Goal: Use online tool/utility: Utilize a website feature to perform a specific function

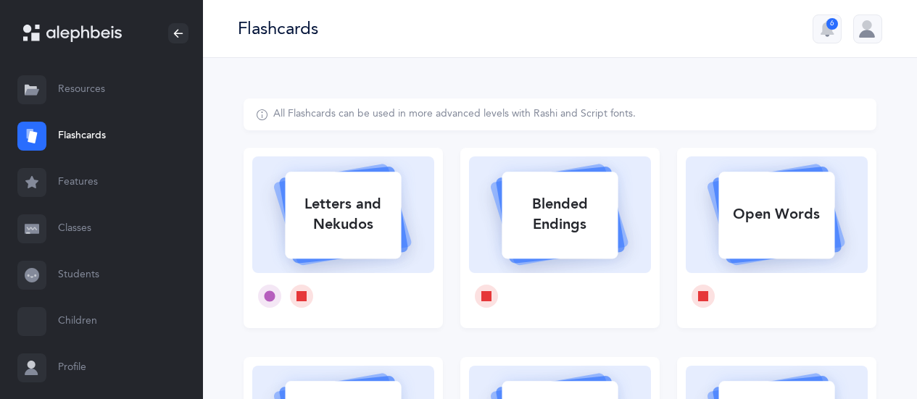
click at [344, 207] on div "Letters and Nekudos" at bounding box center [343, 215] width 116 height 58
select select
select select "single"
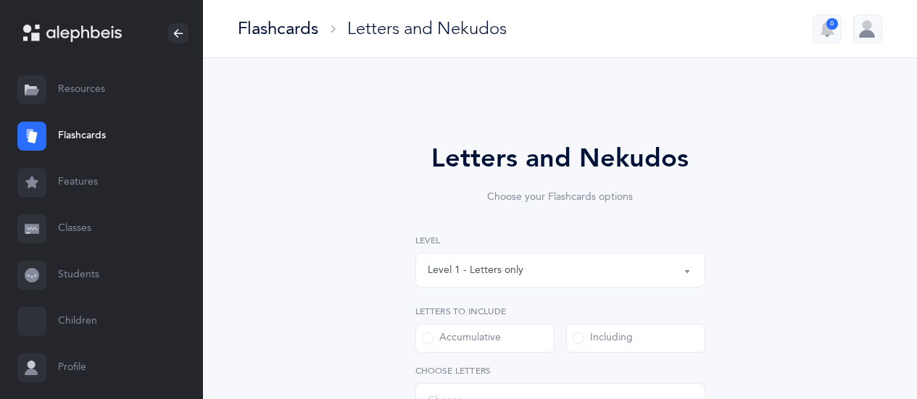
select select "27"
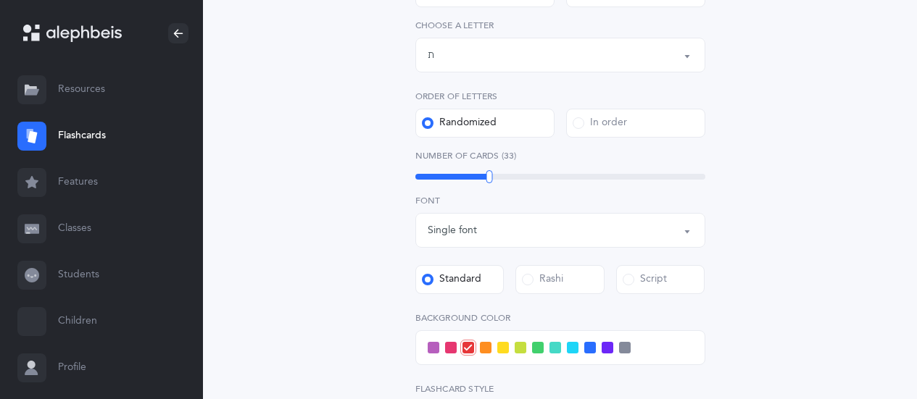
scroll to position [362, 0]
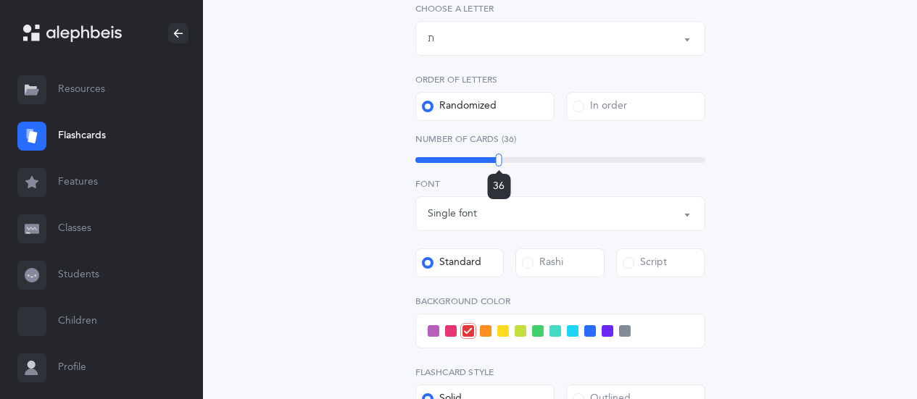
drag, startPoint x: 490, startPoint y: 164, endPoint x: 499, endPoint y: 162, distance: 8.8
click at [499, 162] on div at bounding box center [499, 160] width 7 height 13
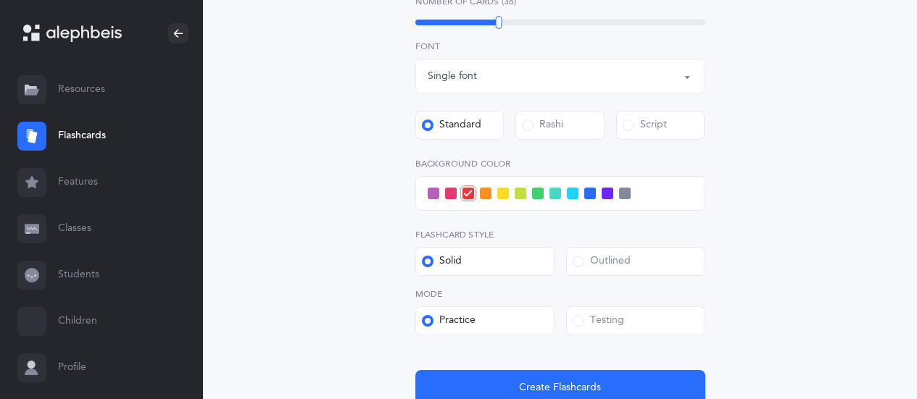
scroll to position [507, 0]
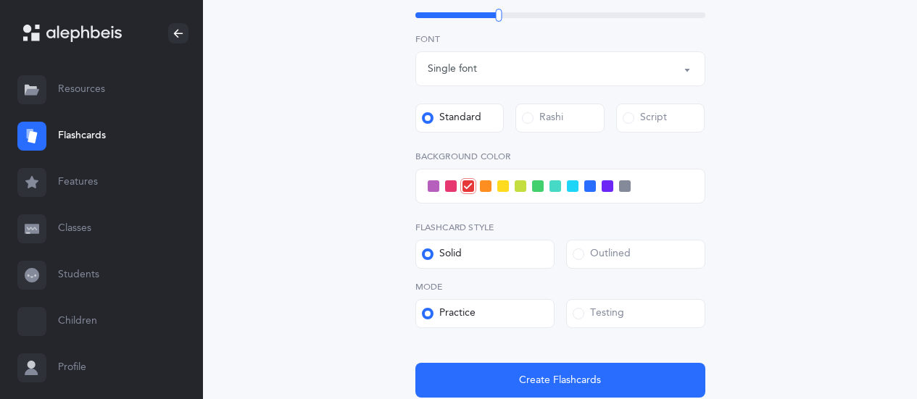
click at [583, 313] on span at bounding box center [579, 314] width 12 height 12
click at [0, 0] on input "Testing" at bounding box center [0, 0] width 0 height 0
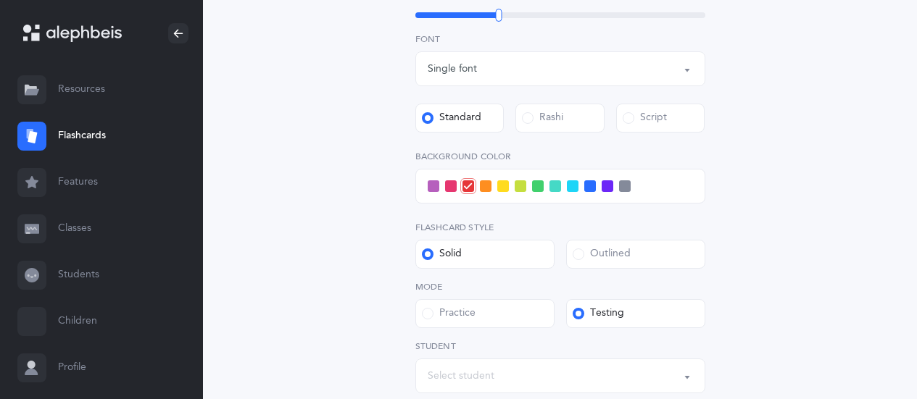
click at [614, 384] on div "Select student" at bounding box center [560, 376] width 265 height 25
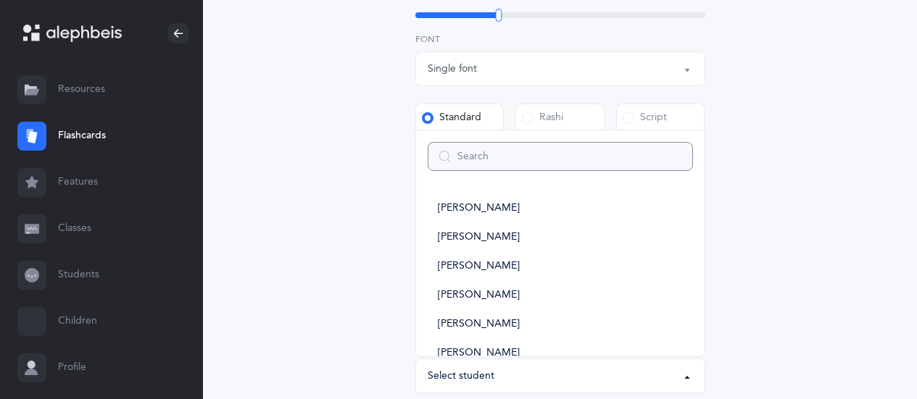
type input "1"
select select
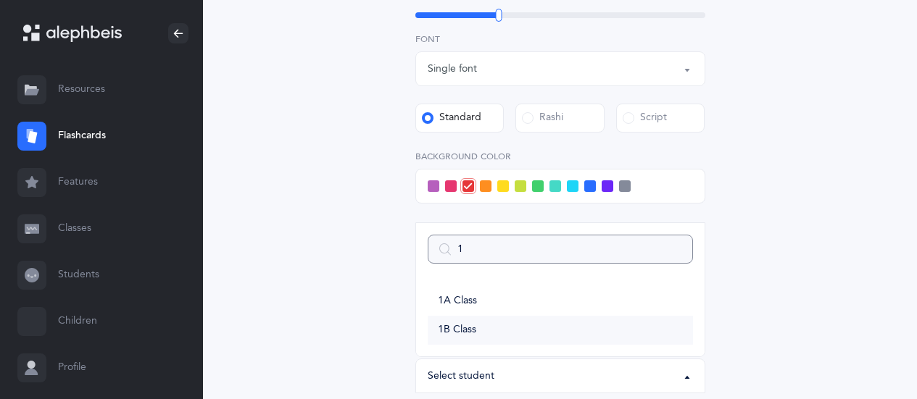
type input "1"
click at [539, 334] on link "1B Class" at bounding box center [560, 330] width 265 height 29
select select "14645"
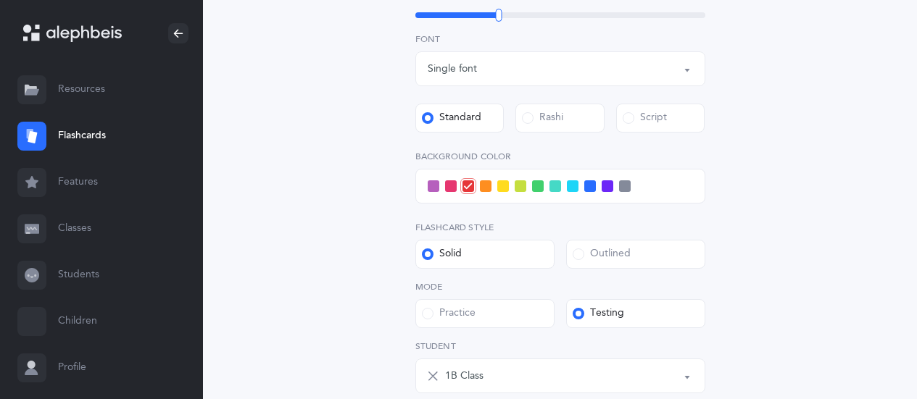
click at [535, 190] on span at bounding box center [538, 186] width 12 height 12
click at [0, 0] on input "checkbox" at bounding box center [0, 0] width 0 height 0
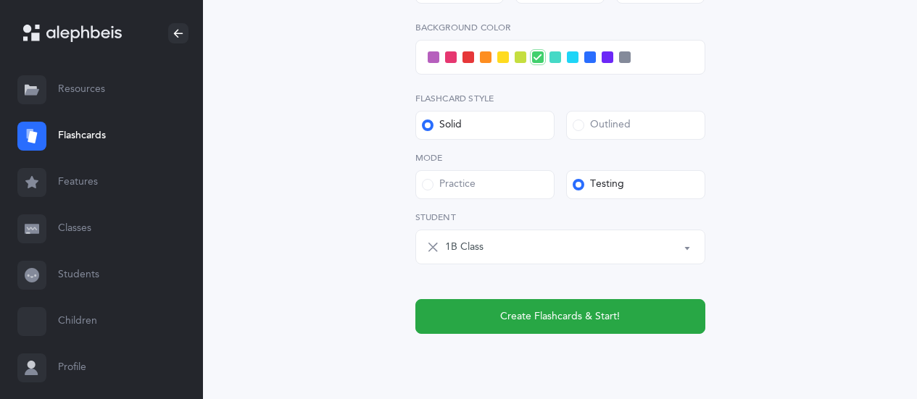
scroll to position [652, 0]
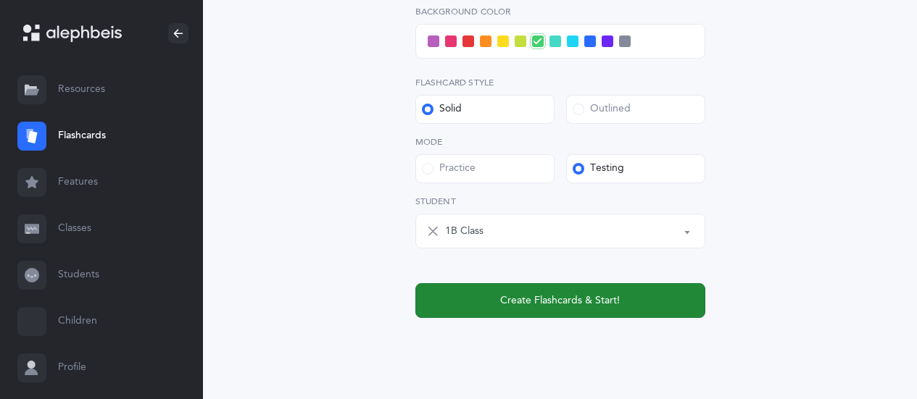
click at [527, 296] on span "Create Flashcards & Start!" at bounding box center [560, 301] width 120 height 15
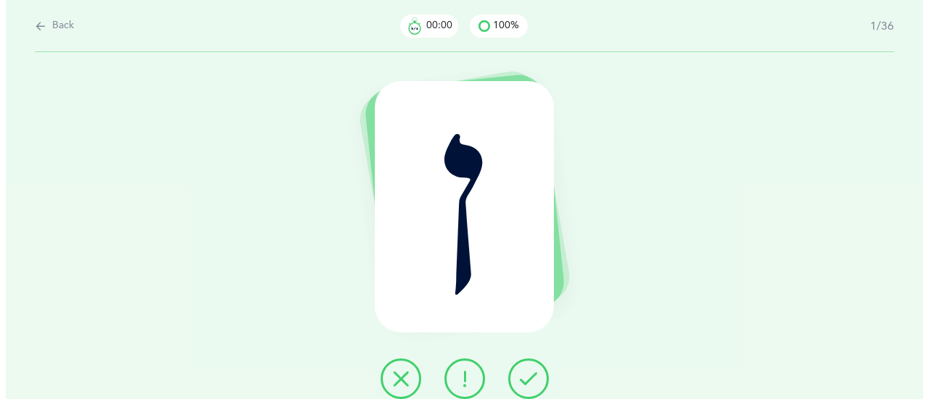
scroll to position [0, 0]
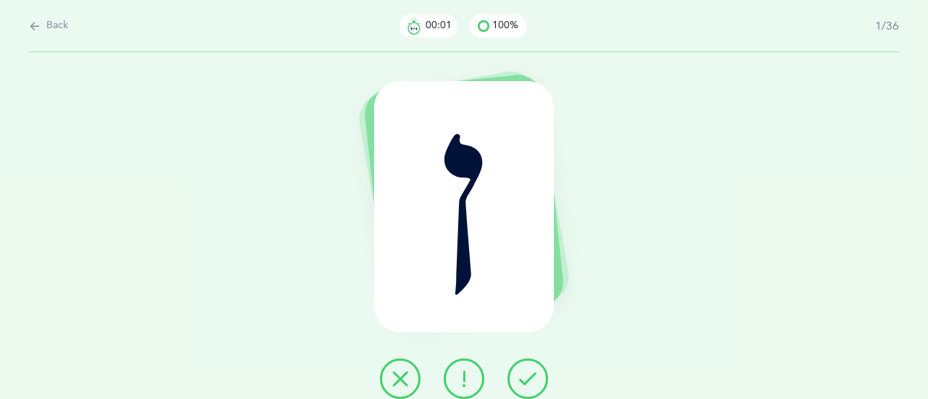
click at [530, 375] on icon at bounding box center [527, 378] width 17 height 17
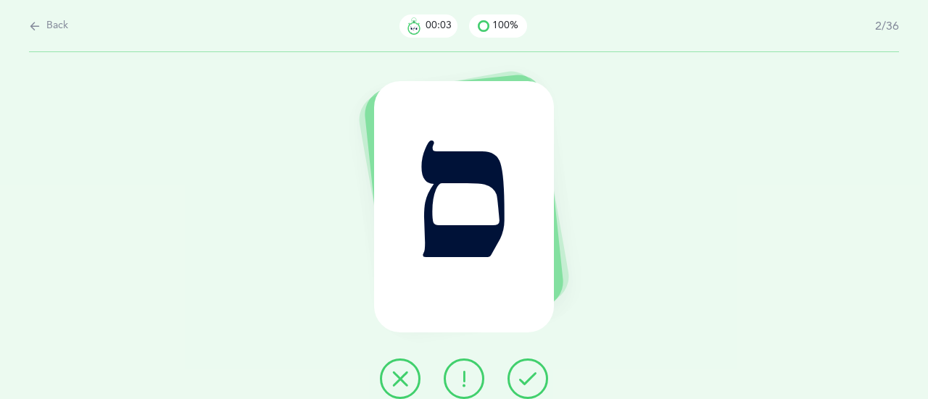
click at [531, 380] on icon at bounding box center [527, 378] width 17 height 17
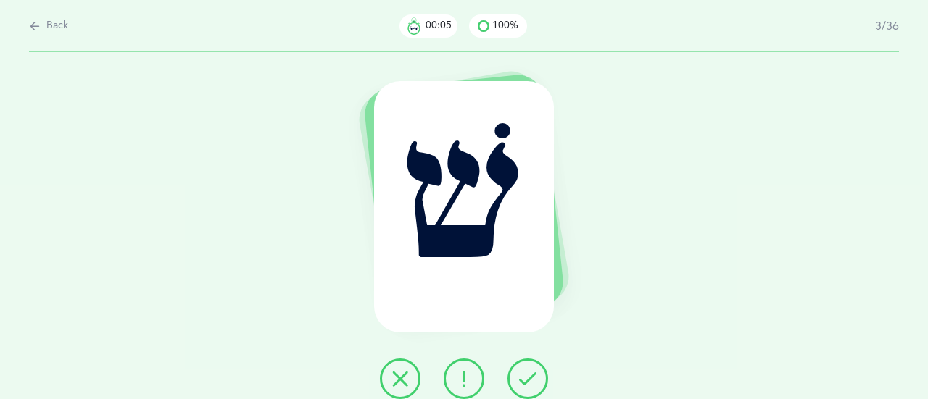
click at [531, 380] on icon at bounding box center [527, 378] width 17 height 17
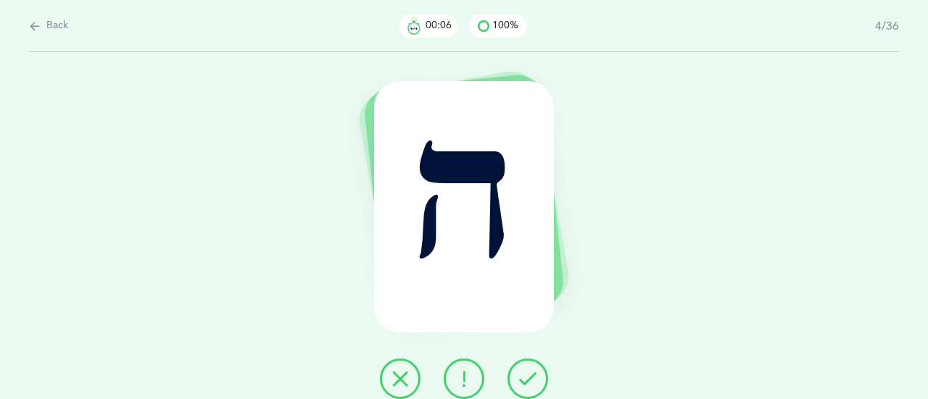
click at [531, 380] on icon at bounding box center [527, 378] width 17 height 17
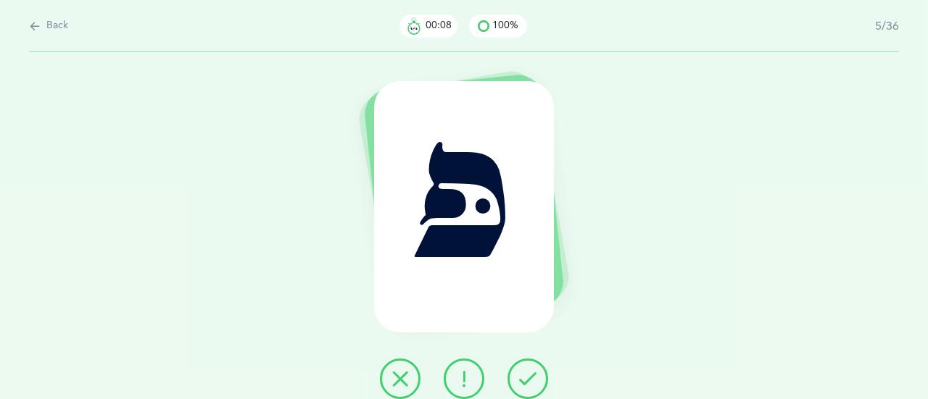
click at [531, 380] on icon at bounding box center [527, 378] width 17 height 17
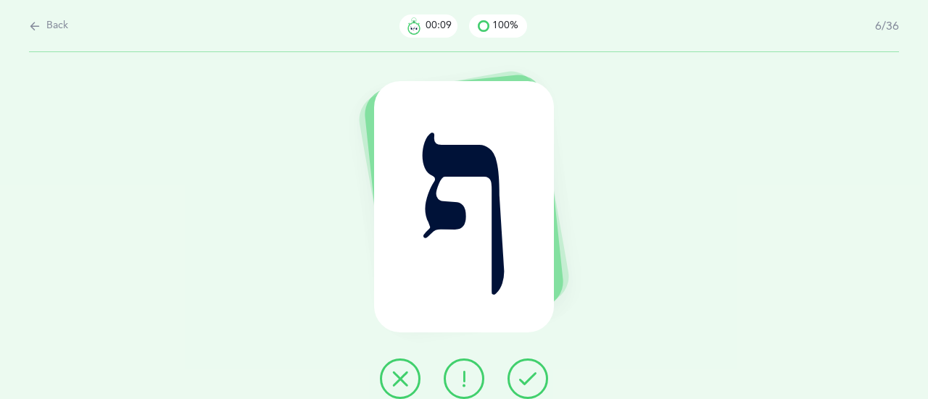
click at [531, 380] on icon at bounding box center [527, 378] width 17 height 17
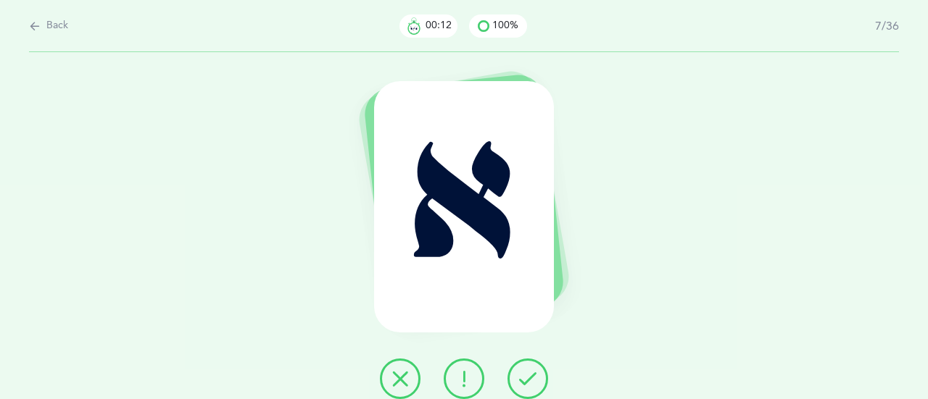
click at [531, 380] on icon at bounding box center [527, 378] width 17 height 17
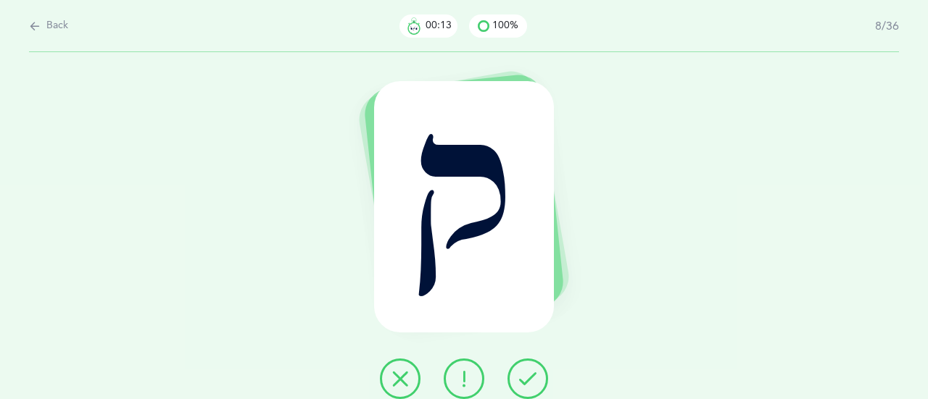
click at [531, 380] on icon at bounding box center [527, 378] width 17 height 17
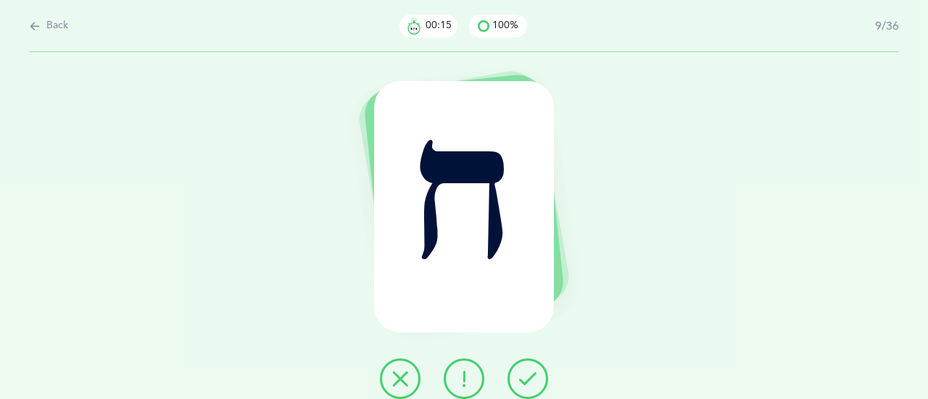
click at [531, 380] on icon at bounding box center [527, 378] width 17 height 17
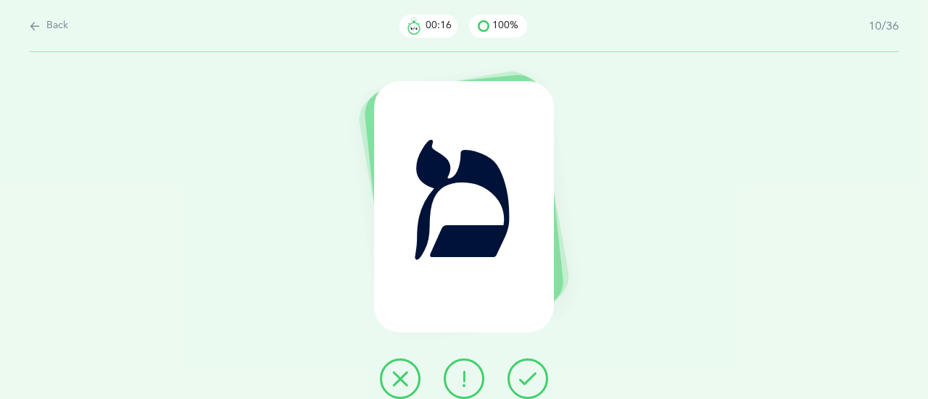
click at [531, 380] on icon at bounding box center [527, 378] width 17 height 17
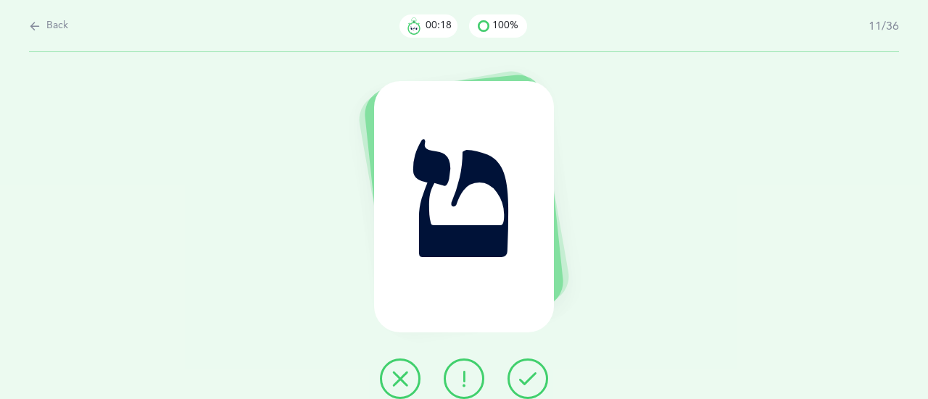
click at [531, 380] on icon at bounding box center [527, 378] width 17 height 17
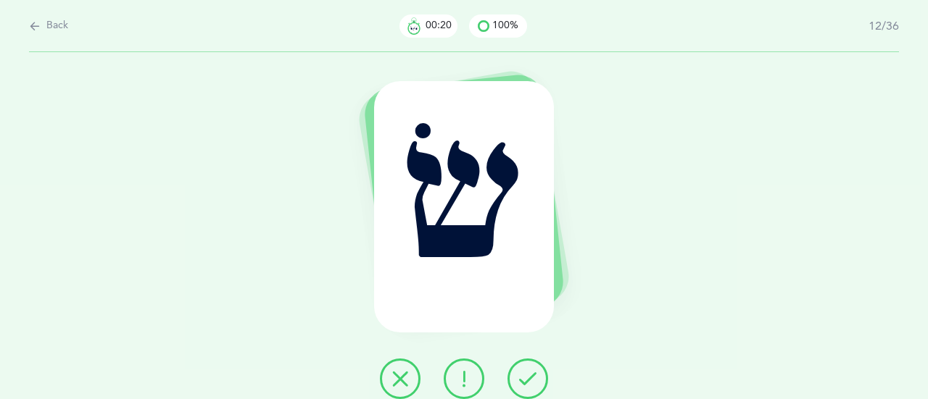
click at [531, 380] on icon at bounding box center [527, 378] width 17 height 17
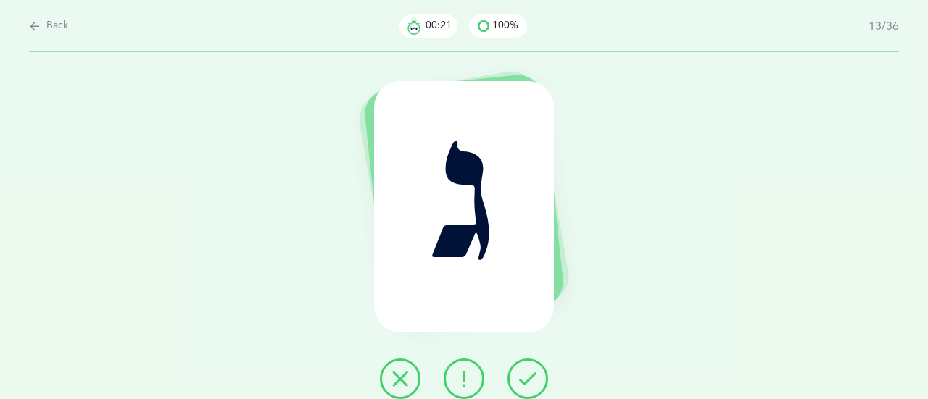
click at [531, 380] on icon at bounding box center [527, 378] width 17 height 17
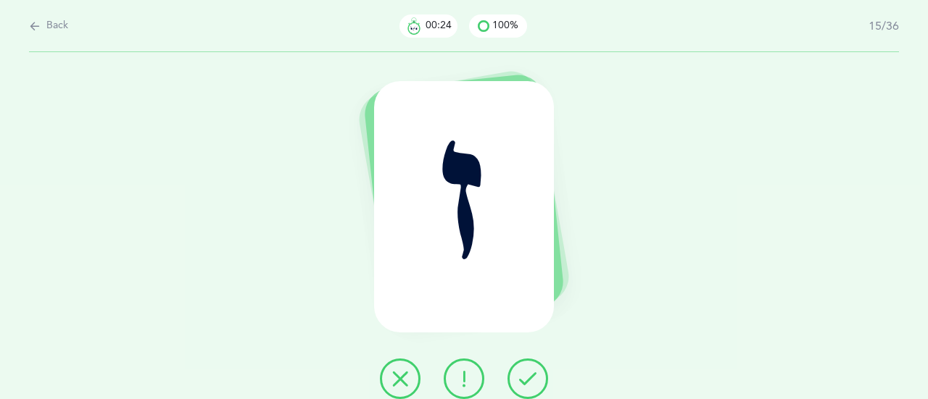
click at [531, 380] on icon at bounding box center [527, 378] width 17 height 17
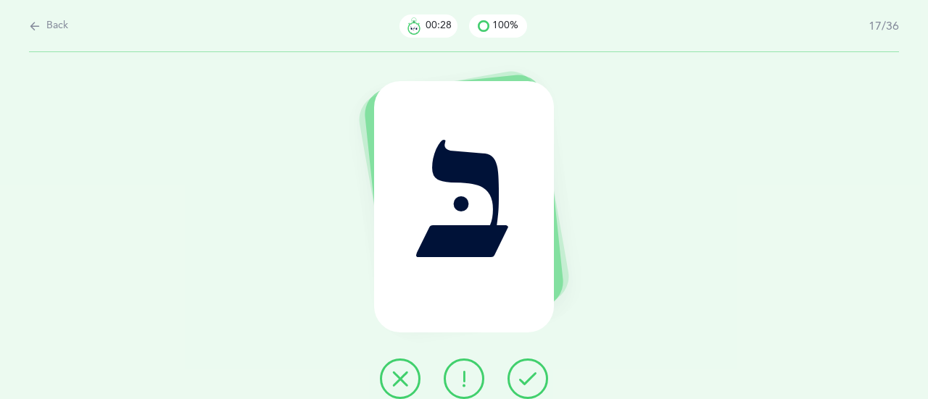
click at [531, 380] on icon at bounding box center [527, 378] width 17 height 17
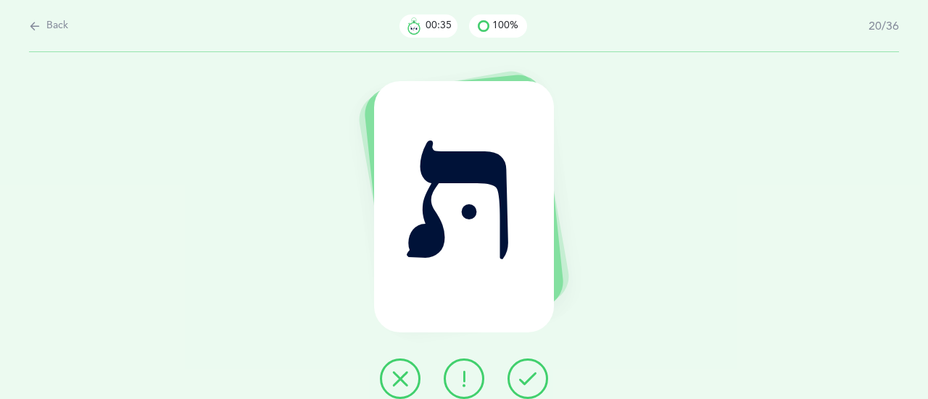
click at [531, 380] on icon at bounding box center [527, 378] width 17 height 17
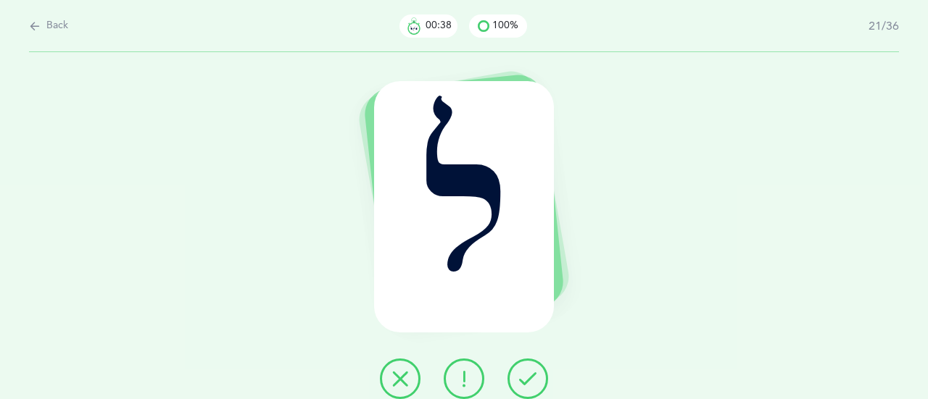
click at [531, 380] on icon at bounding box center [527, 378] width 17 height 17
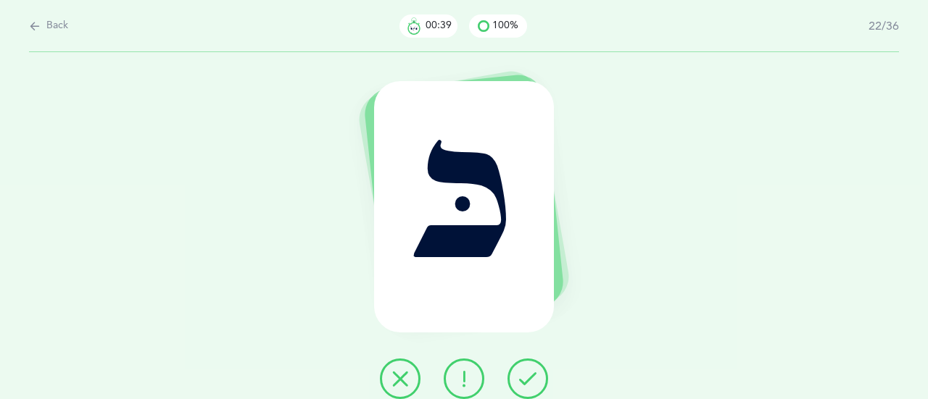
click at [531, 380] on icon at bounding box center [527, 378] width 17 height 17
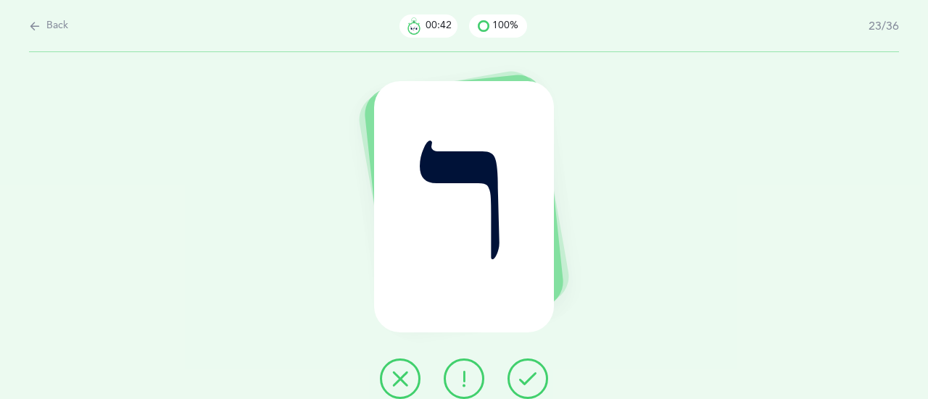
click at [531, 380] on icon at bounding box center [527, 378] width 17 height 17
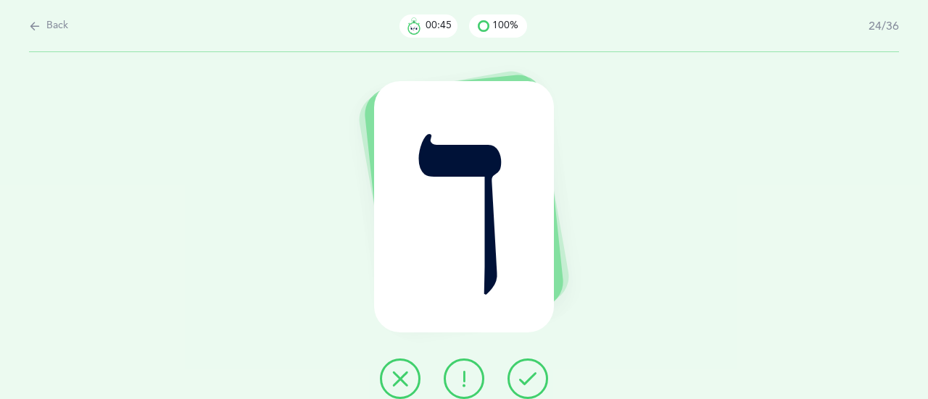
click at [531, 380] on icon at bounding box center [527, 378] width 17 height 17
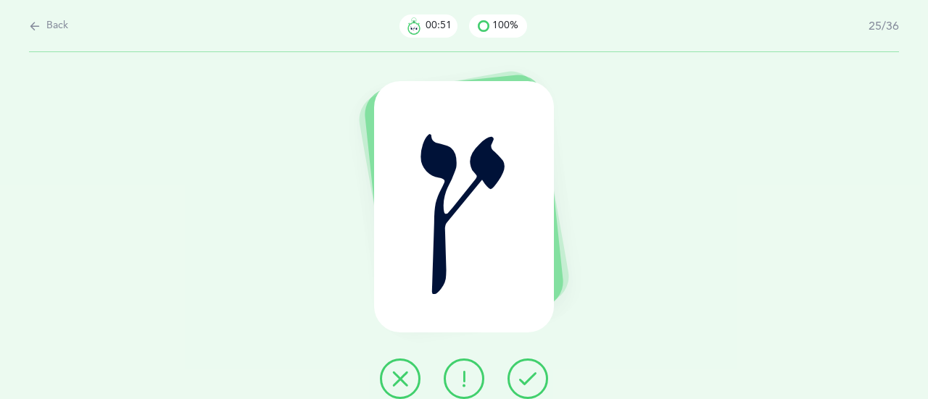
click at [531, 380] on icon at bounding box center [527, 378] width 17 height 17
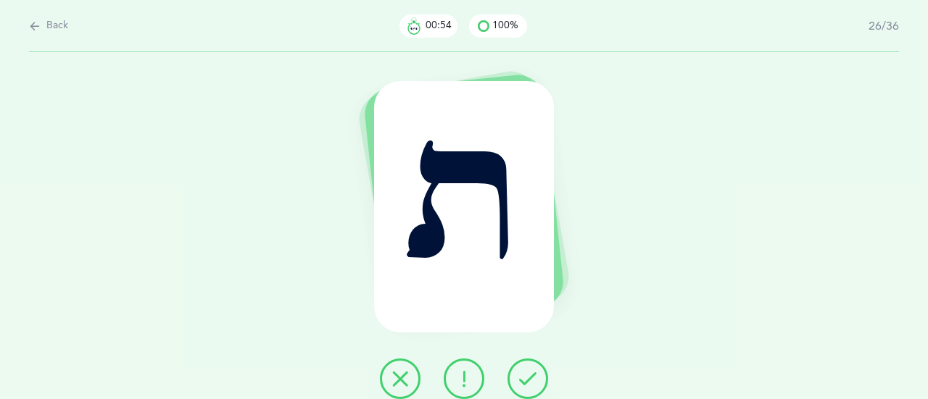
click at [531, 380] on icon at bounding box center [527, 378] width 17 height 17
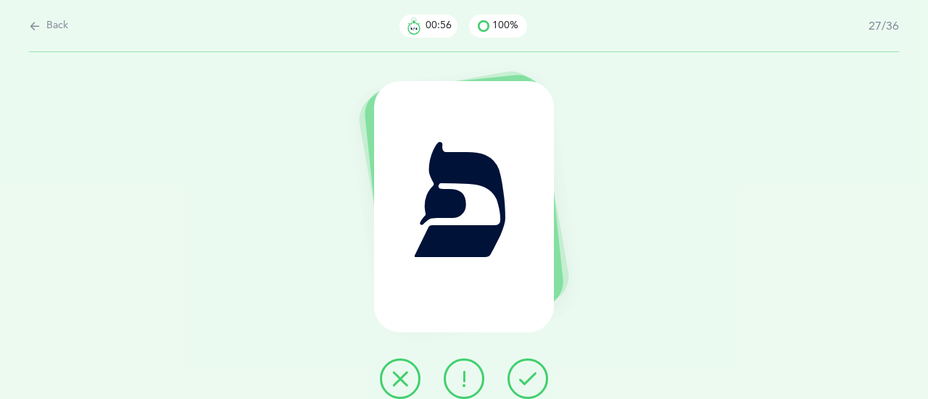
click at [531, 380] on icon at bounding box center [527, 378] width 17 height 17
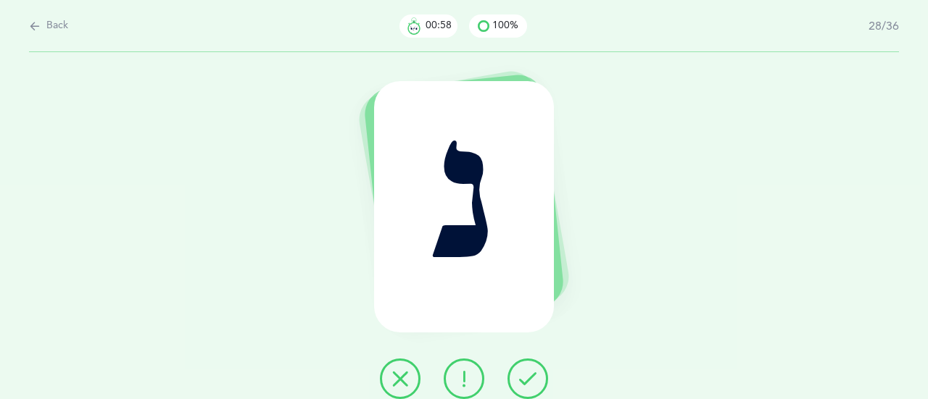
click at [531, 380] on icon at bounding box center [527, 378] width 17 height 17
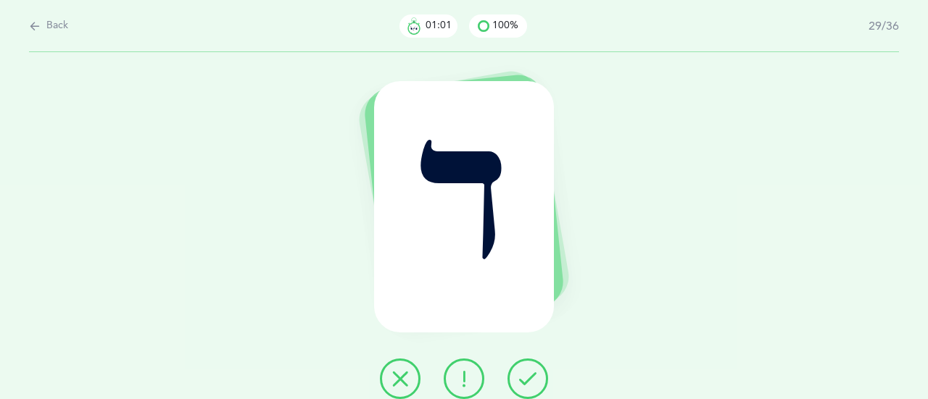
click at [531, 380] on icon at bounding box center [527, 378] width 17 height 17
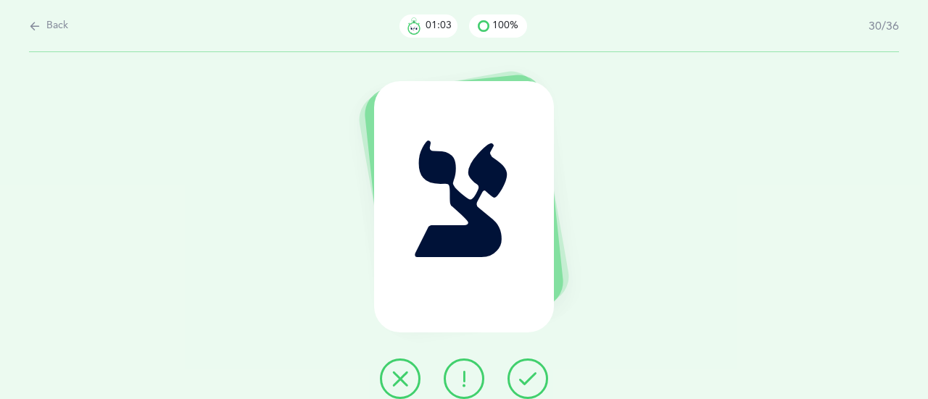
click at [531, 380] on icon at bounding box center [527, 378] width 17 height 17
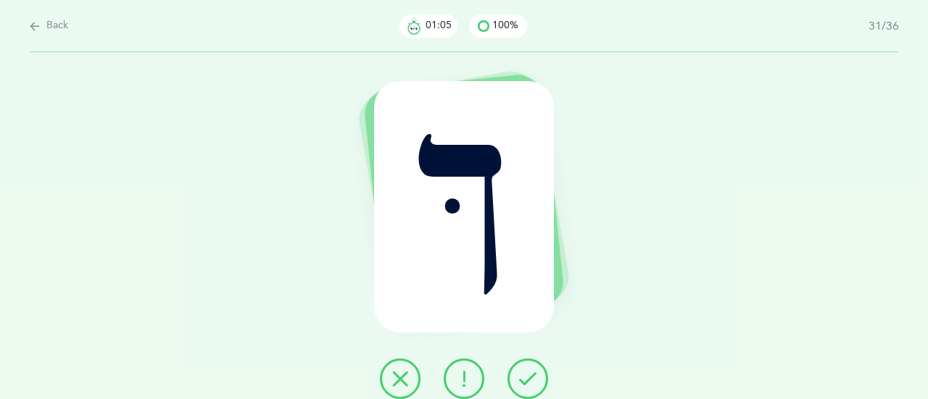
click at [531, 380] on icon at bounding box center [527, 378] width 17 height 17
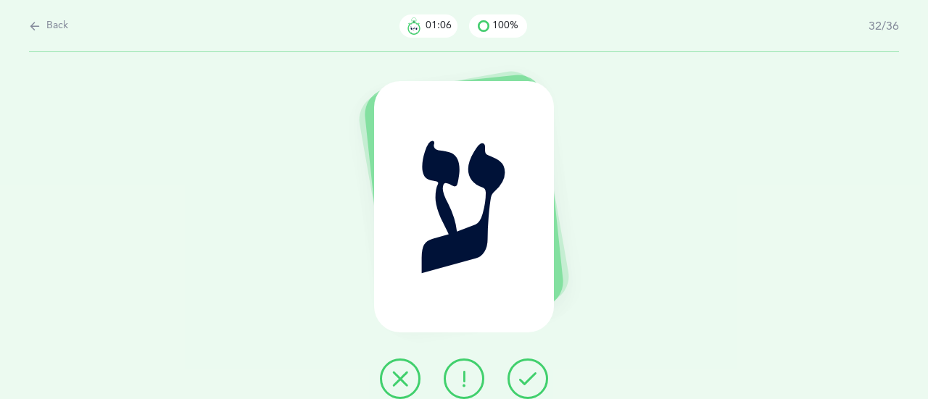
click at [531, 380] on icon at bounding box center [527, 378] width 17 height 17
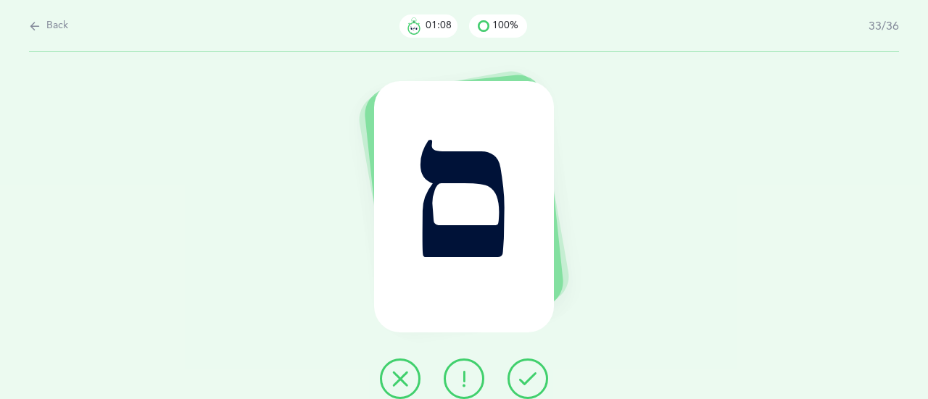
click at [531, 380] on icon at bounding box center [527, 378] width 17 height 17
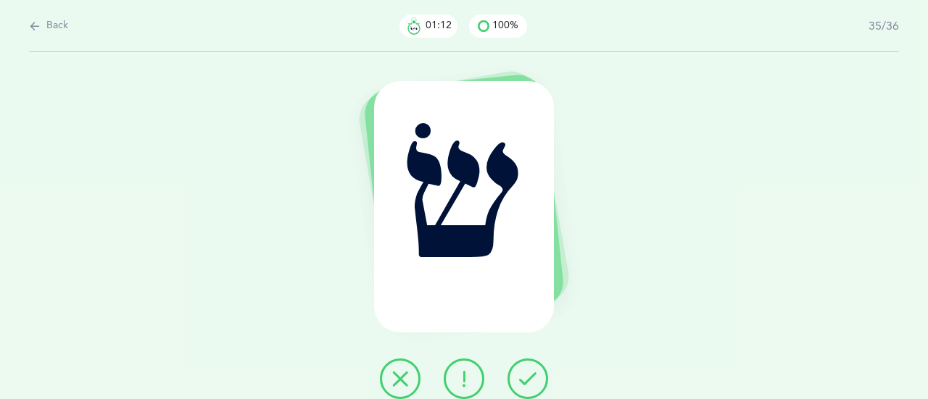
click at [531, 380] on icon at bounding box center [527, 378] width 17 height 17
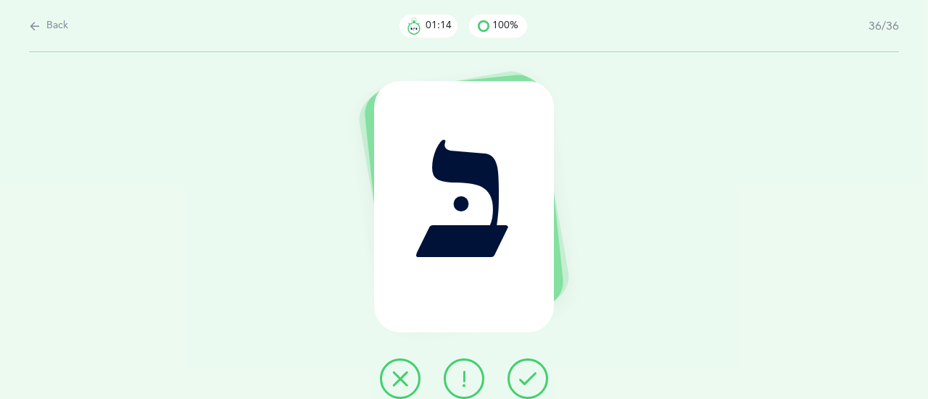
click at [531, 380] on icon at bounding box center [527, 378] width 17 height 17
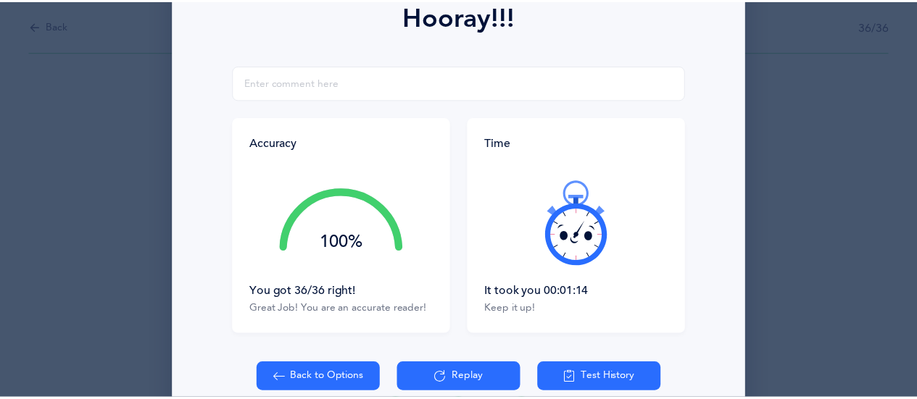
scroll to position [290, 0]
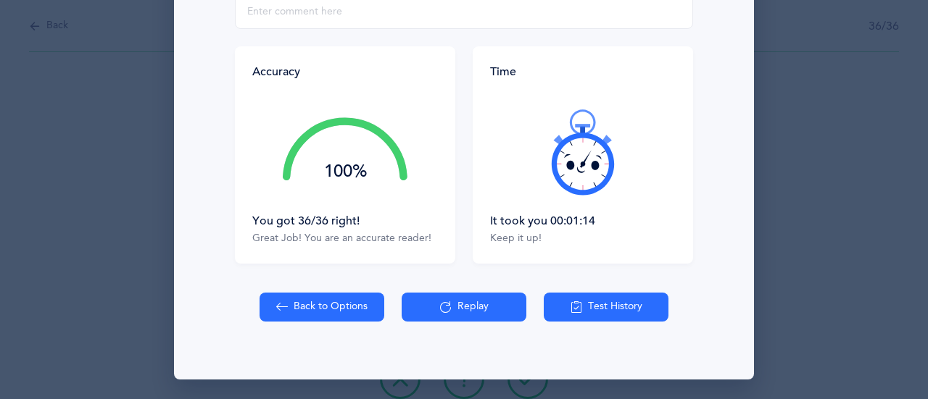
click at [348, 301] on button "Back to Options" at bounding box center [321, 307] width 125 height 29
select select "27"
select select "single"
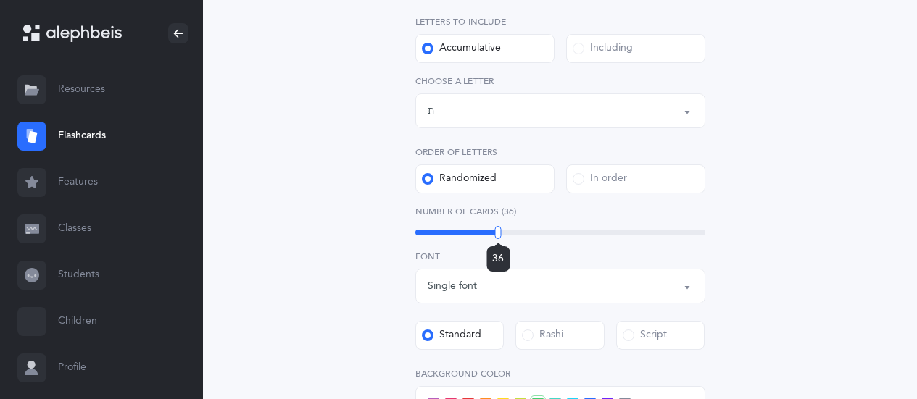
drag, startPoint x: 489, startPoint y: 232, endPoint x: 498, endPoint y: 231, distance: 8.7
click at [498, 231] on div at bounding box center [498, 232] width 7 height 13
click at [741, 235] on div "Letters and Nekudos Choose your Flashcards options Level 1 - Letters only Level…" at bounding box center [560, 264] width 371 height 831
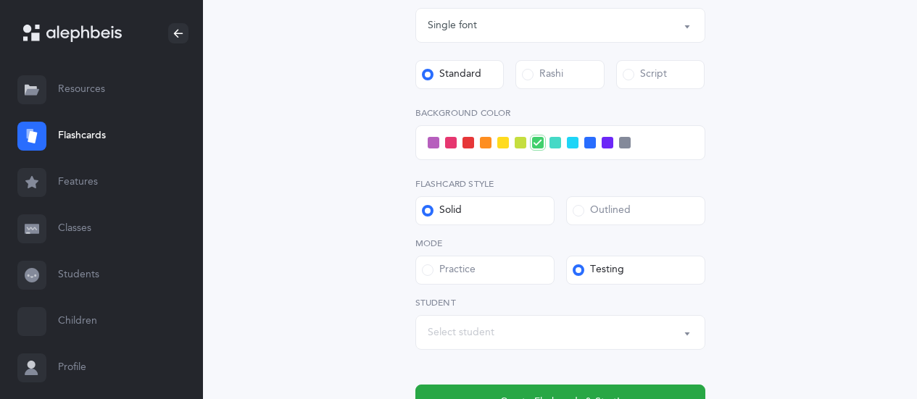
scroll to position [580, 0]
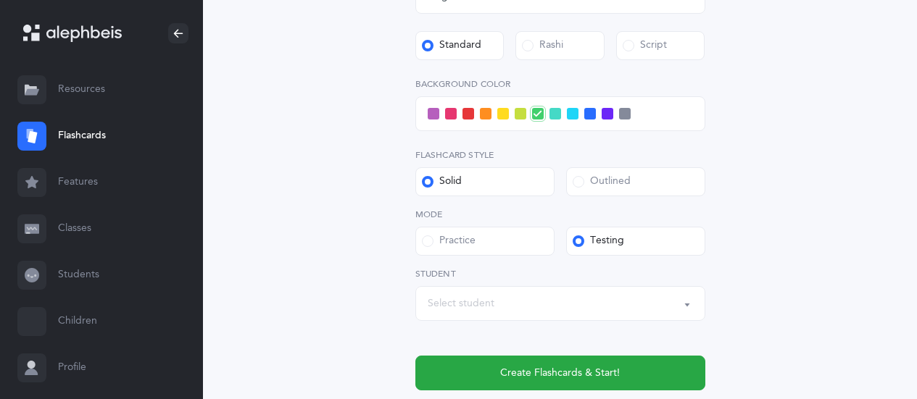
click at [530, 307] on div "Select student" at bounding box center [560, 303] width 265 height 25
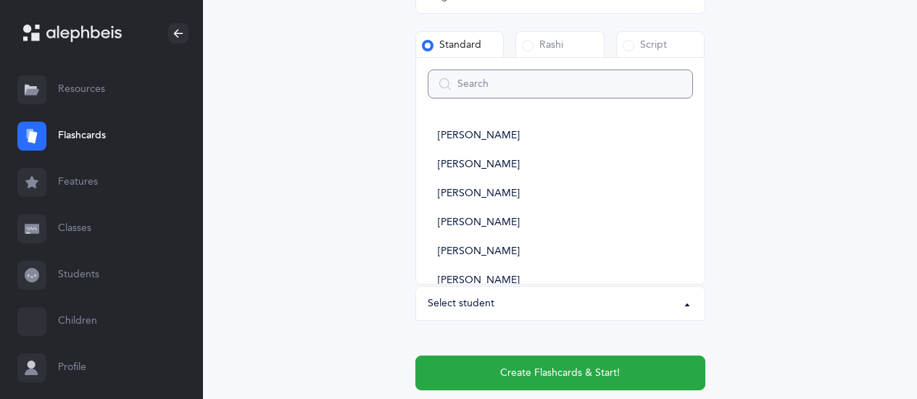
type input "1"
select select
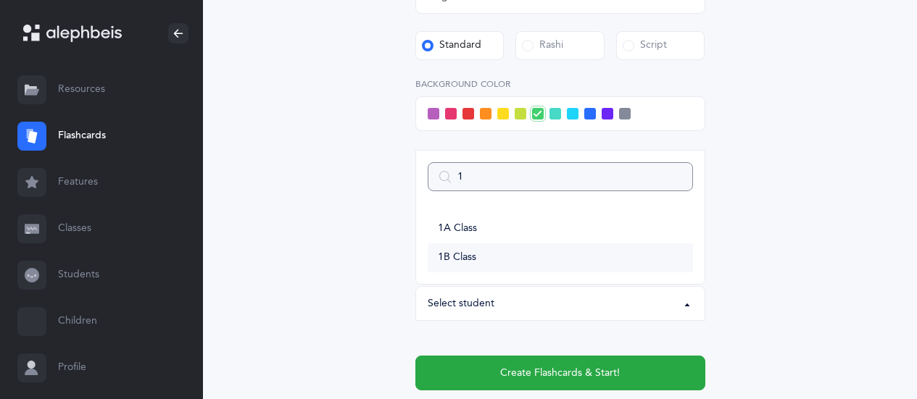
type input "1"
click at [504, 260] on link "1B Class" at bounding box center [560, 257] width 265 height 29
select select "14645"
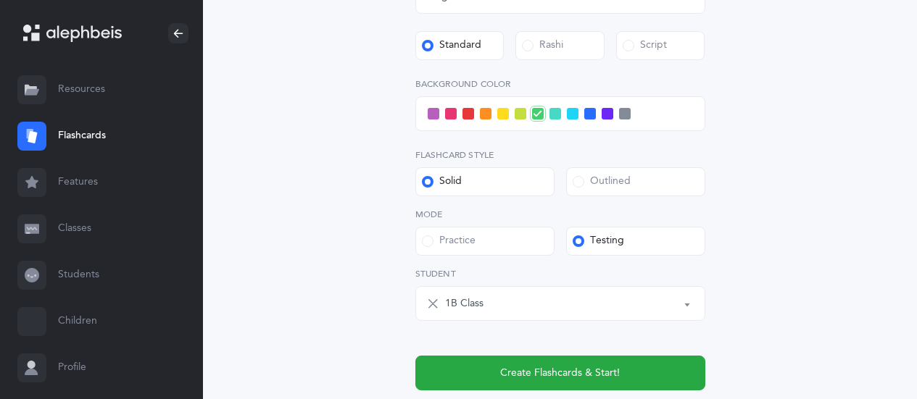
click at [570, 115] on span at bounding box center [573, 114] width 12 height 12
click at [0, 0] on input "checkbox" at bounding box center [0, 0] width 0 height 0
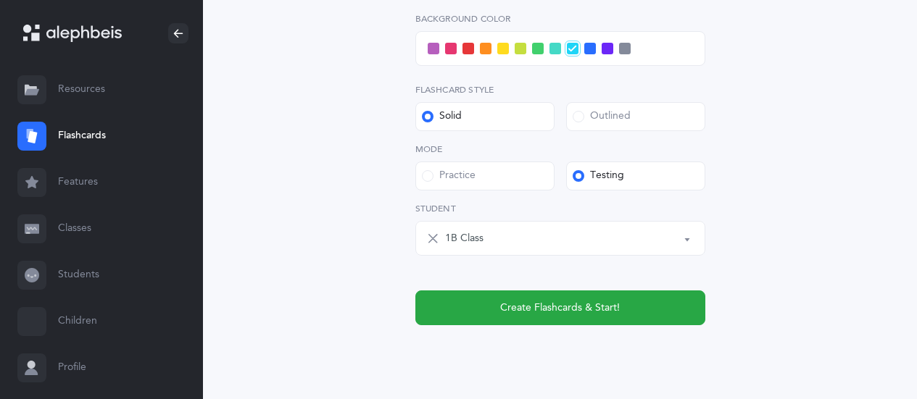
scroll to position [652, 0]
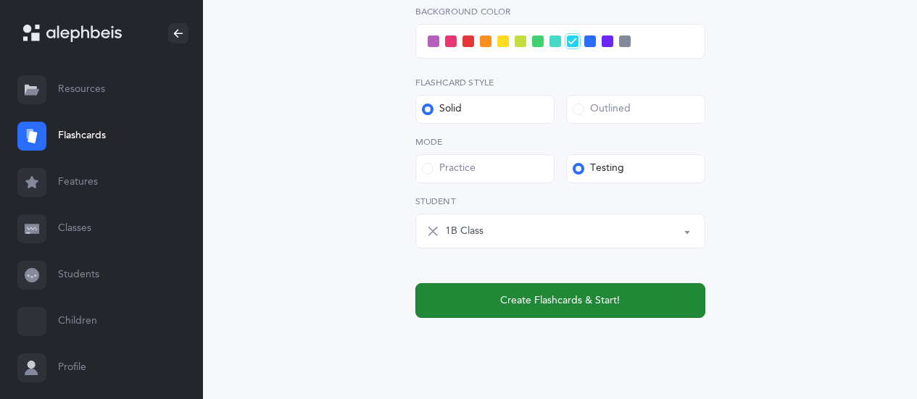
click at [579, 294] on span "Create Flashcards & Start!" at bounding box center [560, 301] width 120 height 15
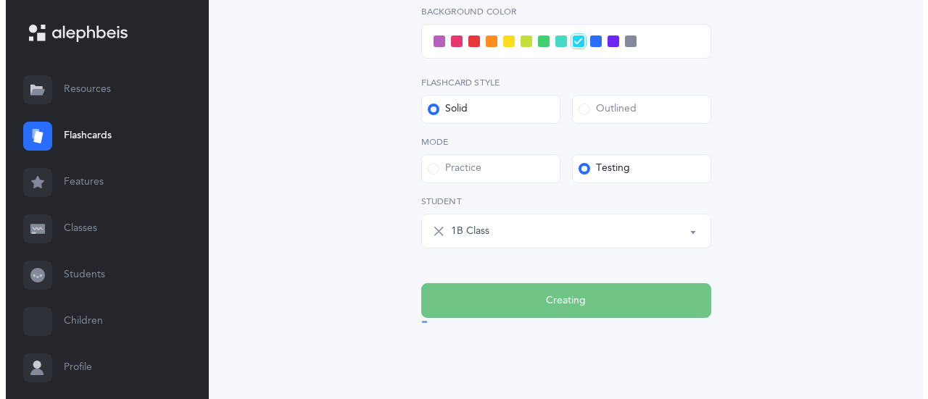
scroll to position [0, 0]
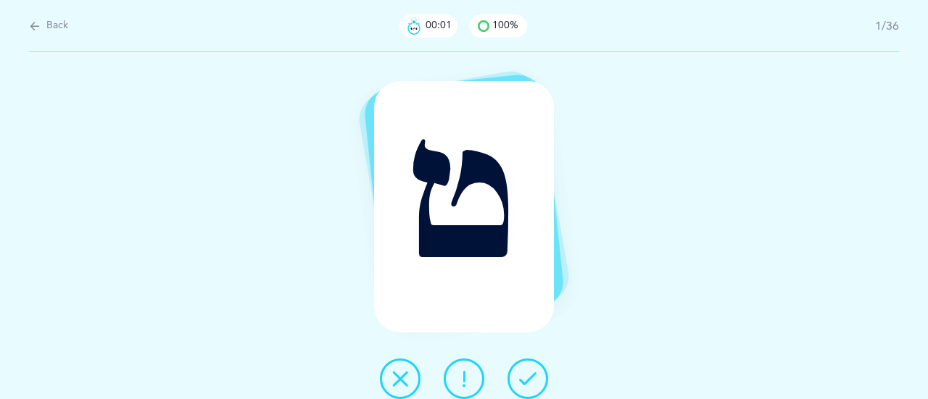
click at [525, 381] on icon at bounding box center [527, 378] width 17 height 17
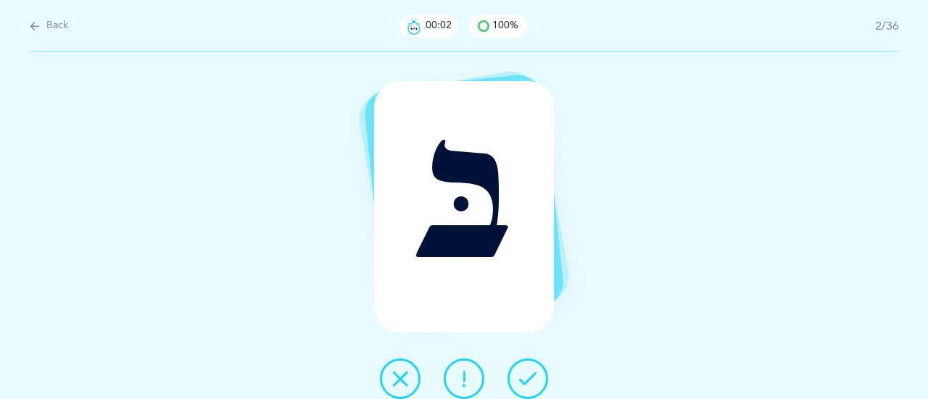
click at [524, 378] on icon at bounding box center [527, 378] width 17 height 17
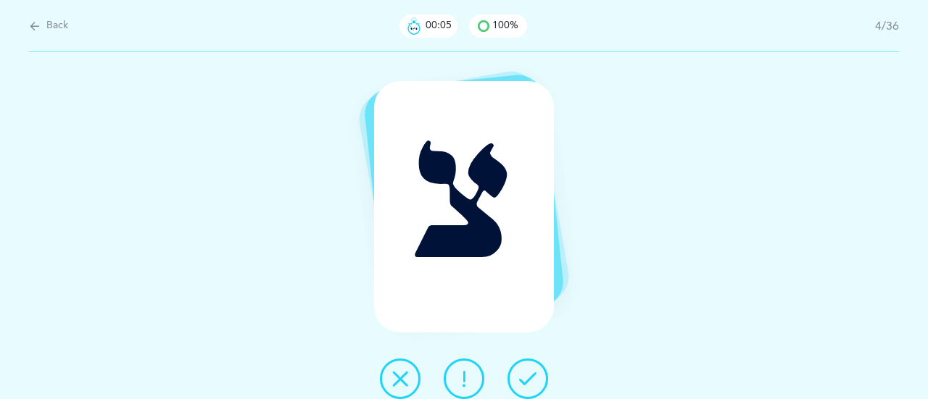
click at [524, 378] on icon at bounding box center [527, 378] width 17 height 17
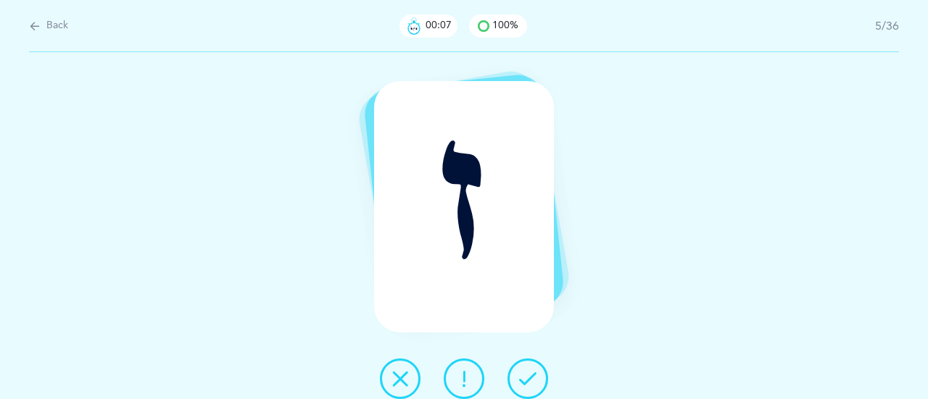
click at [524, 378] on icon at bounding box center [527, 378] width 17 height 17
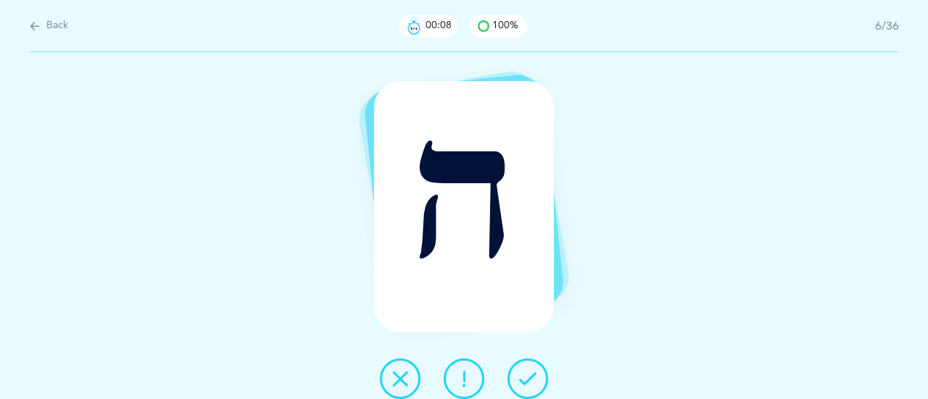
click at [524, 378] on icon at bounding box center [527, 378] width 17 height 17
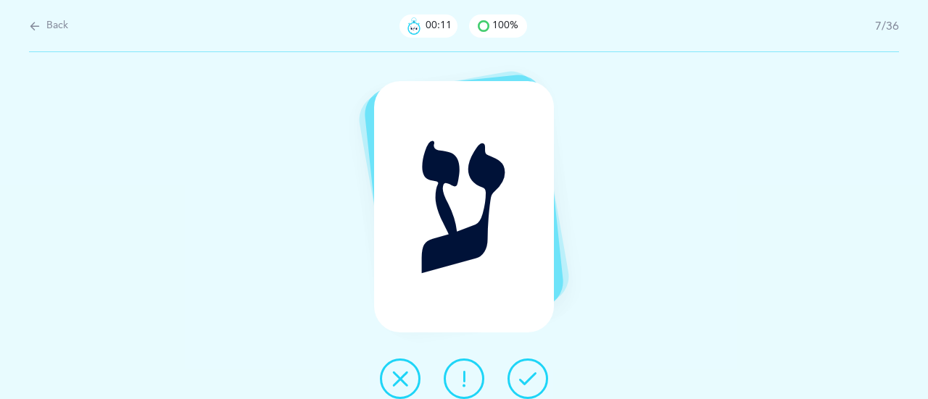
click at [524, 378] on icon at bounding box center [527, 378] width 17 height 17
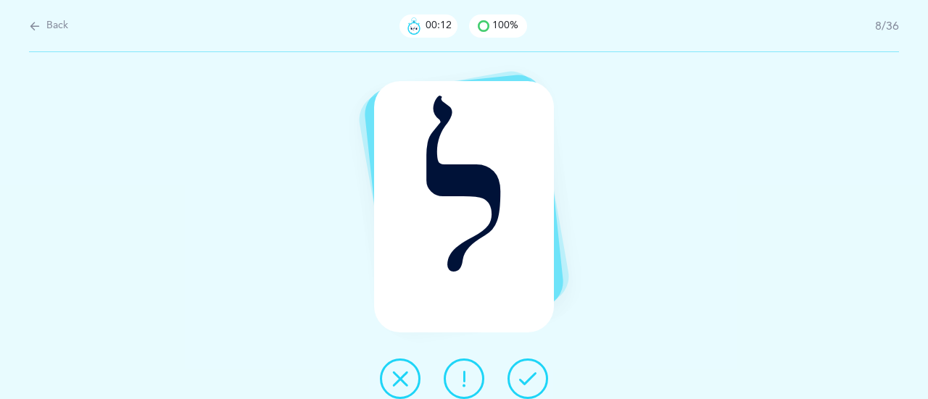
click at [524, 378] on icon at bounding box center [527, 378] width 17 height 17
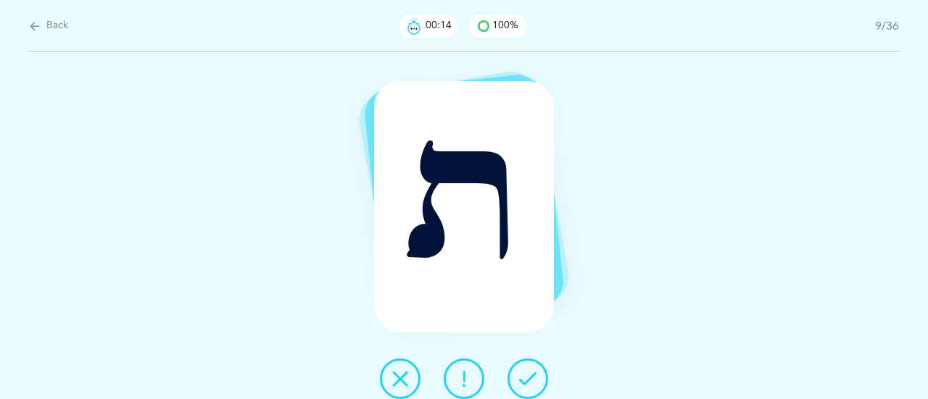
click at [524, 378] on icon at bounding box center [527, 378] width 17 height 17
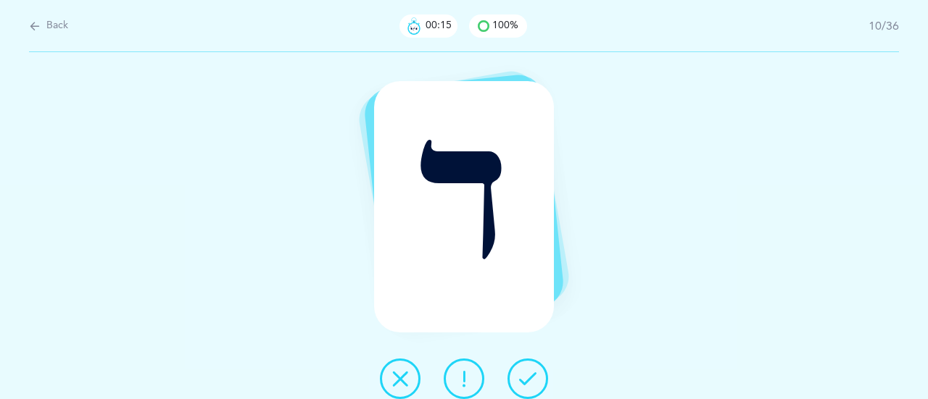
click at [524, 378] on icon at bounding box center [527, 378] width 17 height 17
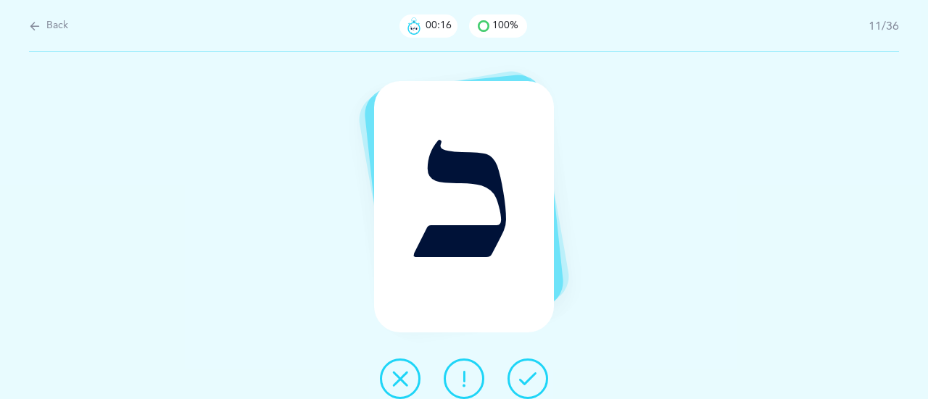
click at [529, 378] on icon at bounding box center [527, 378] width 17 height 17
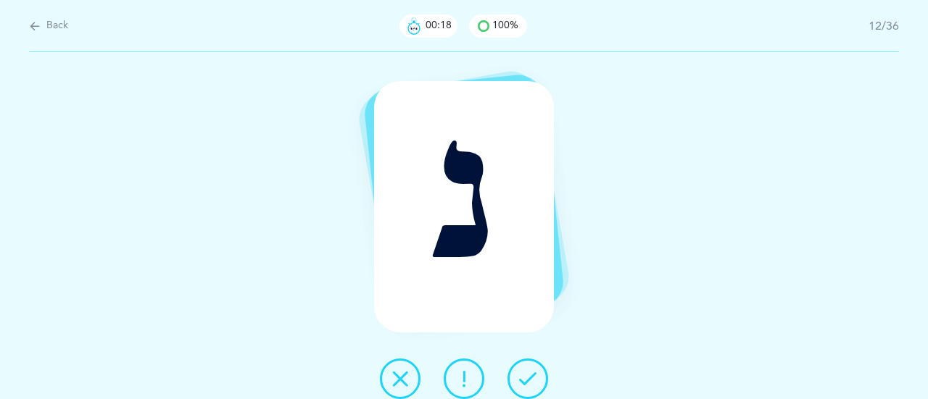
click at [529, 378] on icon at bounding box center [527, 378] width 17 height 17
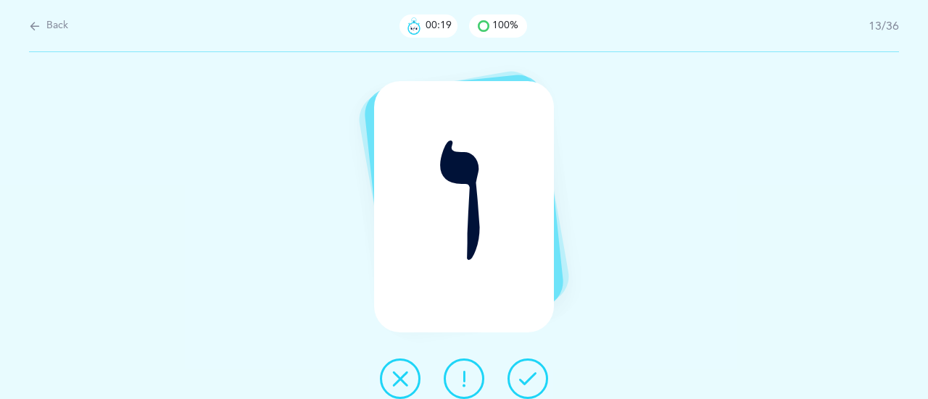
click at [529, 378] on icon at bounding box center [527, 378] width 17 height 17
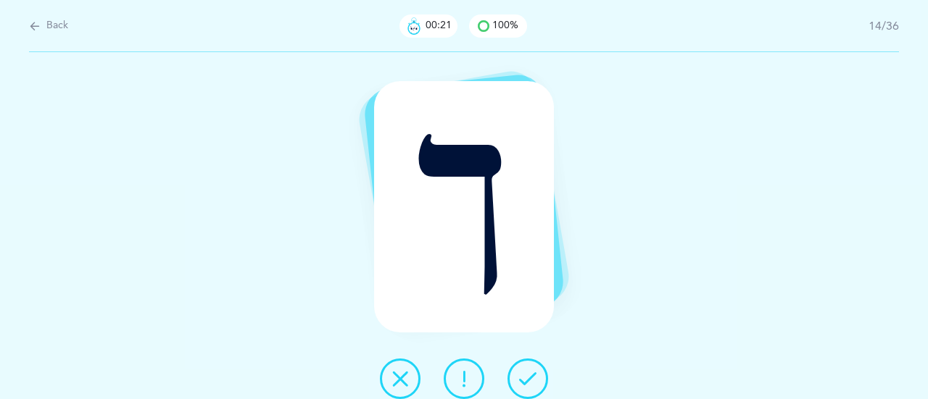
click at [529, 378] on icon at bounding box center [527, 378] width 17 height 17
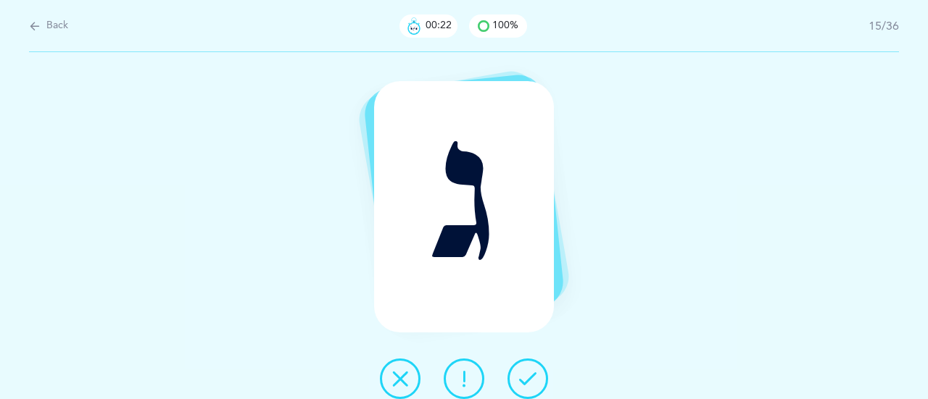
click at [529, 378] on icon at bounding box center [527, 378] width 17 height 17
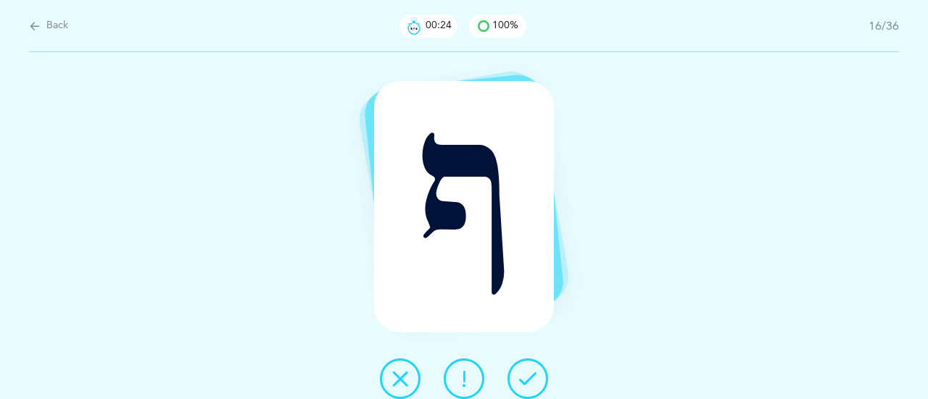
click at [529, 378] on icon at bounding box center [527, 378] width 17 height 17
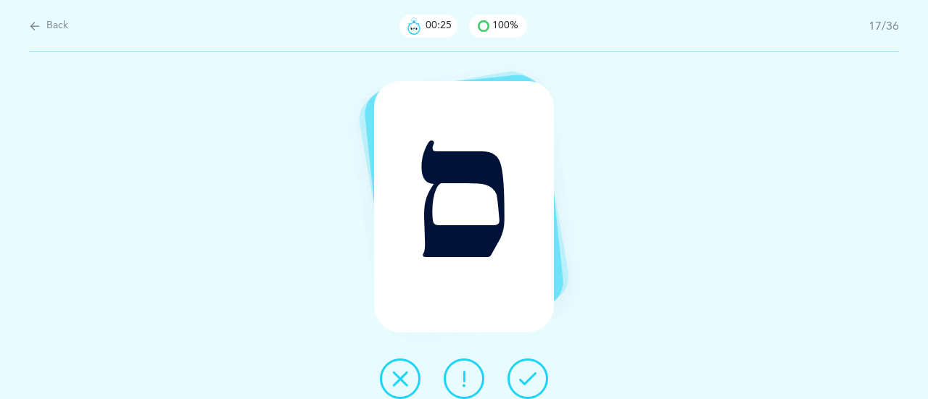
click at [529, 378] on icon at bounding box center [527, 378] width 17 height 17
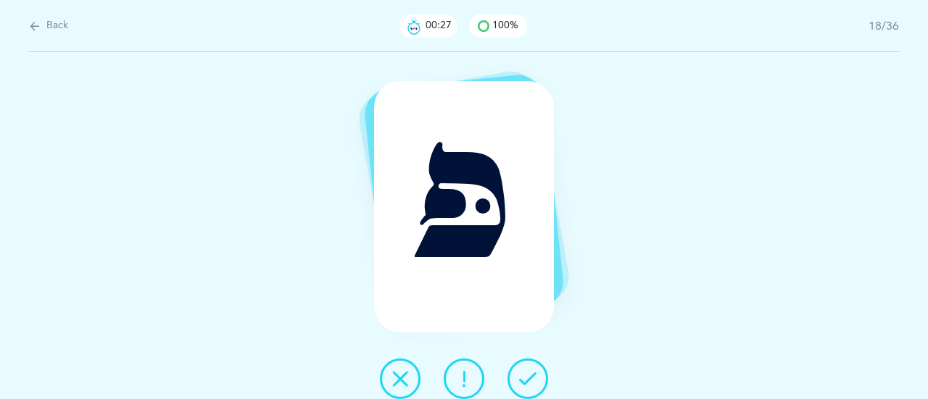
click at [529, 378] on icon at bounding box center [527, 378] width 17 height 17
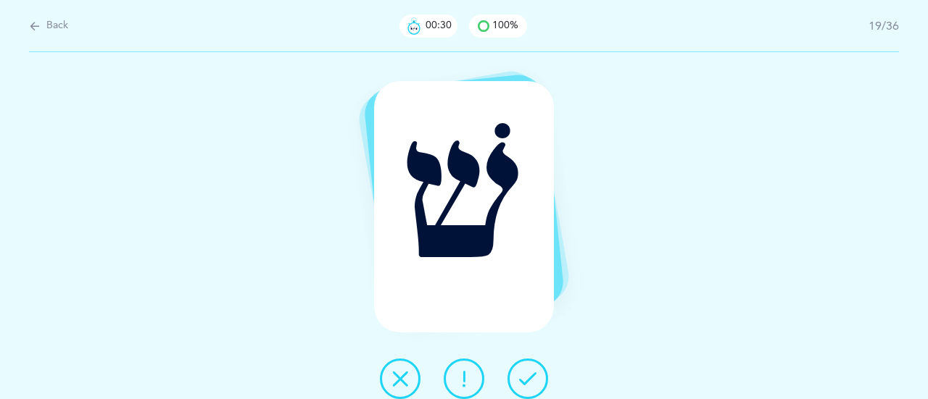
click at [529, 378] on icon at bounding box center [527, 378] width 17 height 17
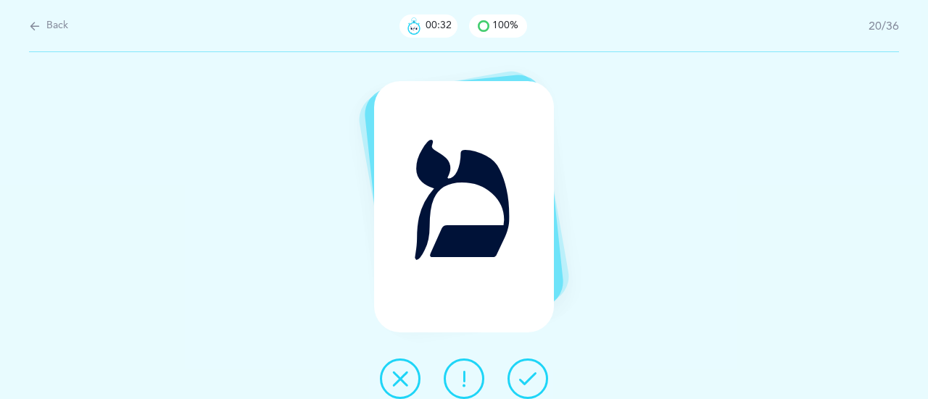
click at [529, 378] on icon at bounding box center [527, 378] width 17 height 17
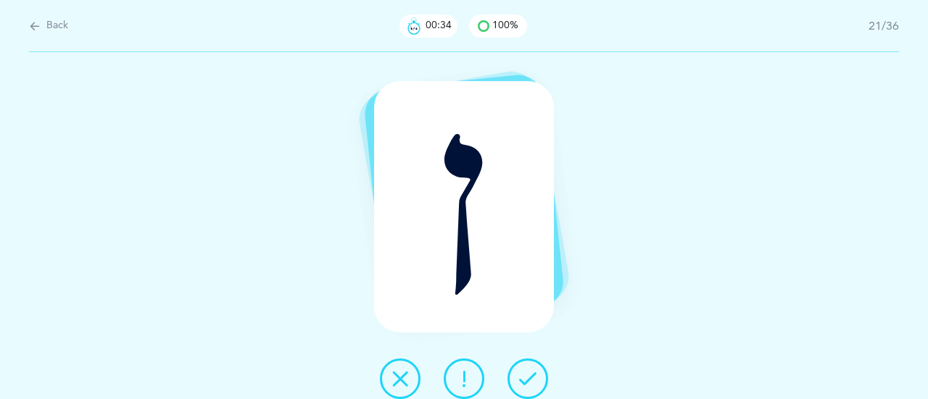
click at [529, 378] on icon at bounding box center [527, 378] width 17 height 17
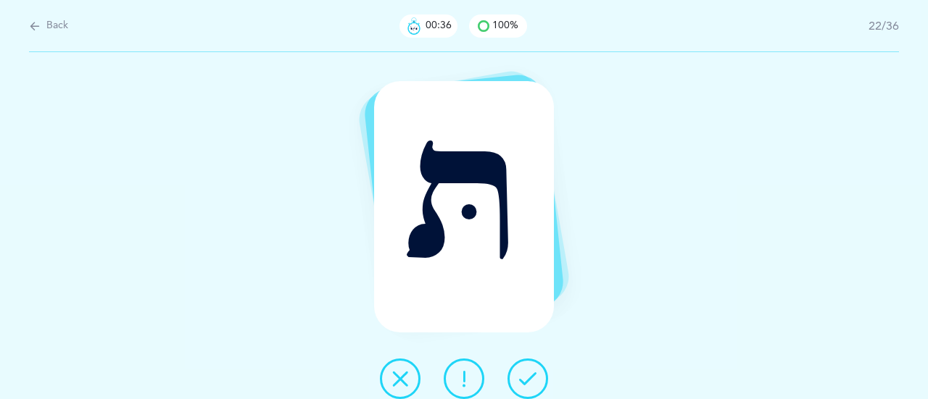
click at [529, 378] on icon at bounding box center [527, 378] width 17 height 17
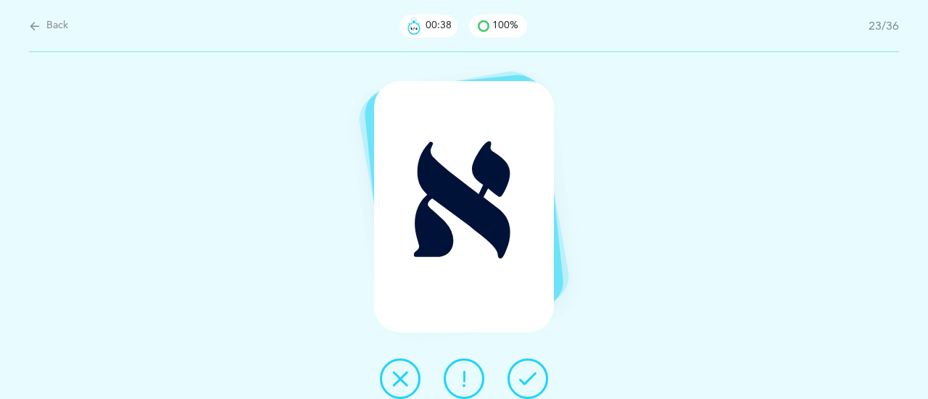
click at [529, 378] on icon at bounding box center [527, 378] width 17 height 17
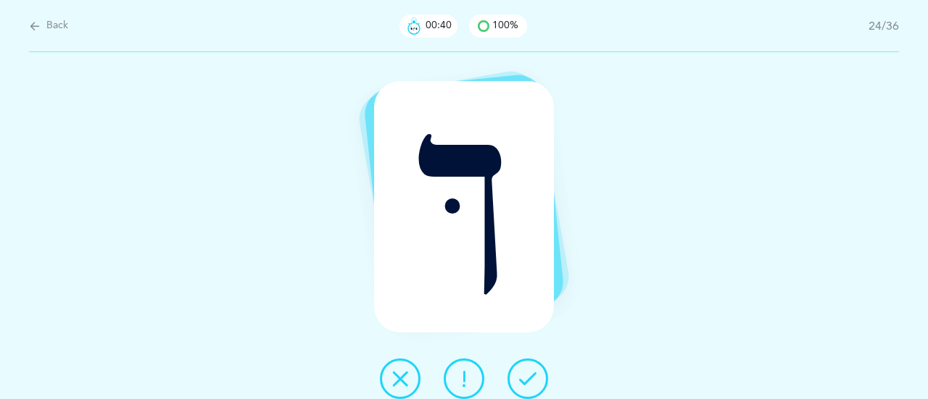
click at [529, 378] on icon at bounding box center [527, 378] width 17 height 17
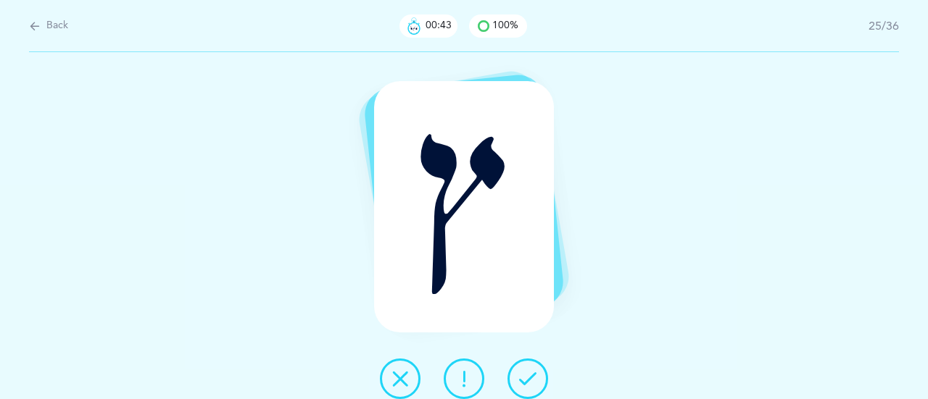
click at [529, 378] on icon at bounding box center [527, 378] width 17 height 17
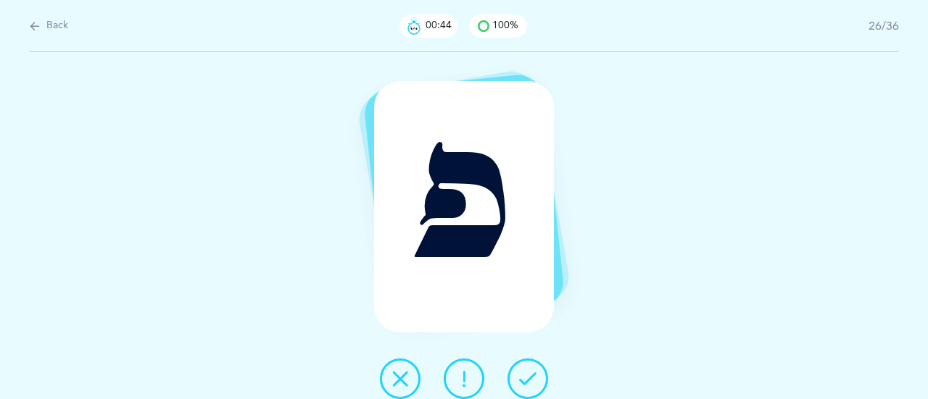
click at [529, 378] on icon at bounding box center [527, 378] width 17 height 17
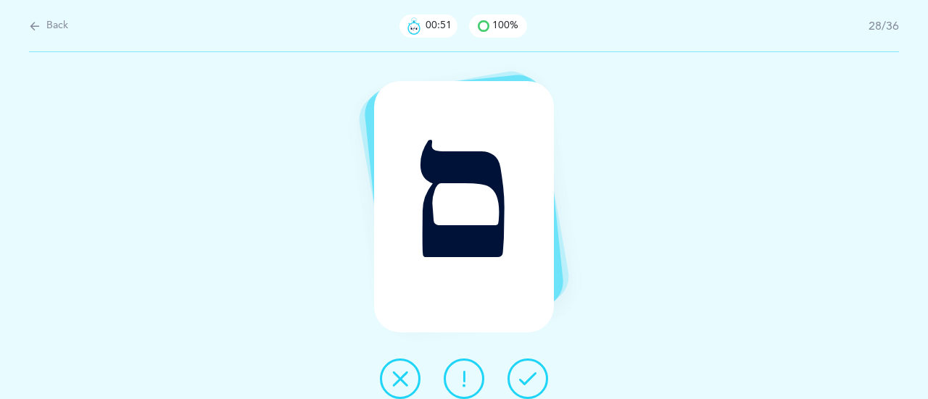
click at [529, 378] on icon at bounding box center [527, 378] width 17 height 17
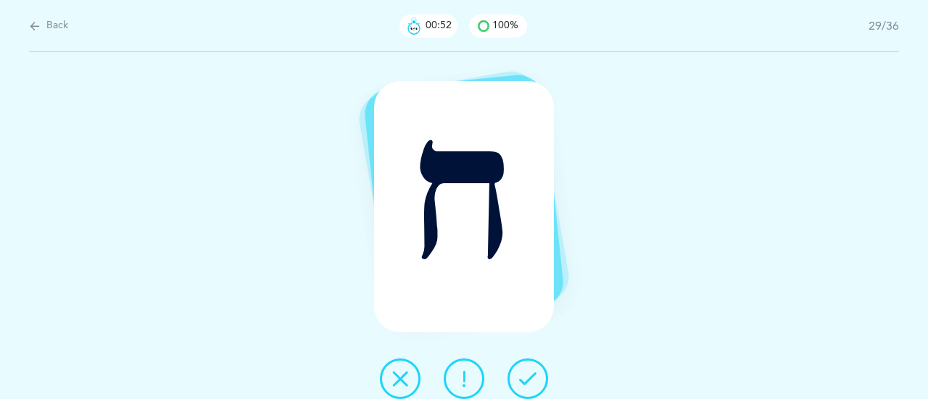
click at [529, 378] on icon at bounding box center [527, 378] width 17 height 17
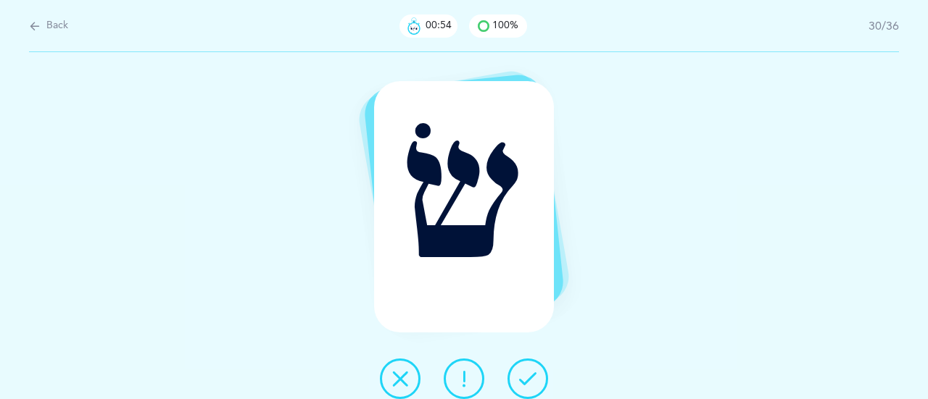
click at [529, 378] on icon at bounding box center [527, 378] width 17 height 17
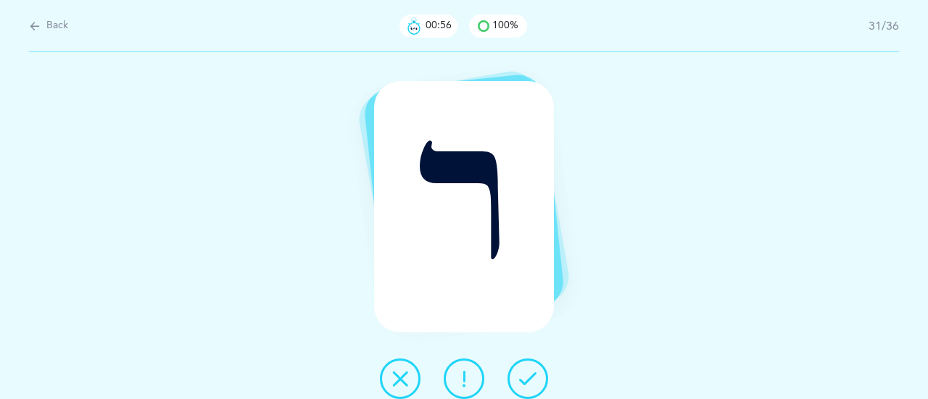
click at [529, 378] on icon at bounding box center [527, 378] width 17 height 17
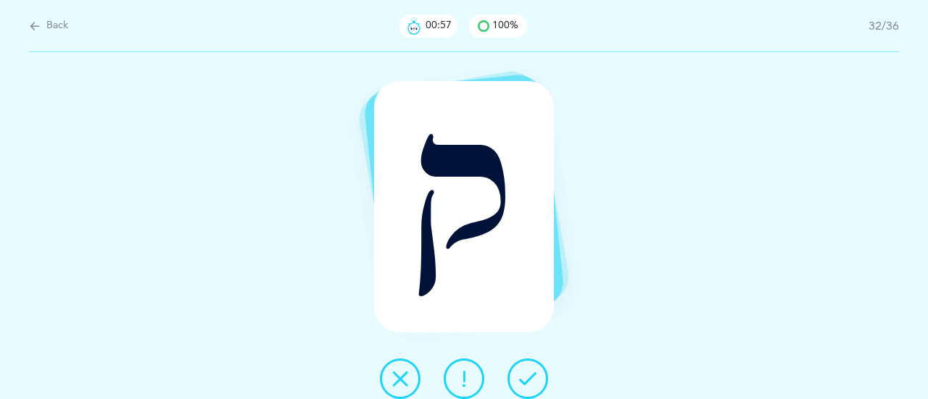
click at [529, 378] on icon at bounding box center [527, 378] width 17 height 17
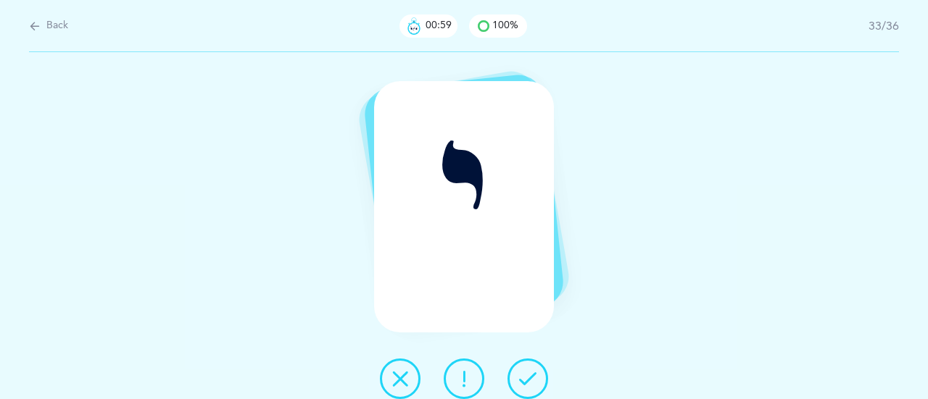
click at [529, 378] on icon at bounding box center [527, 378] width 17 height 17
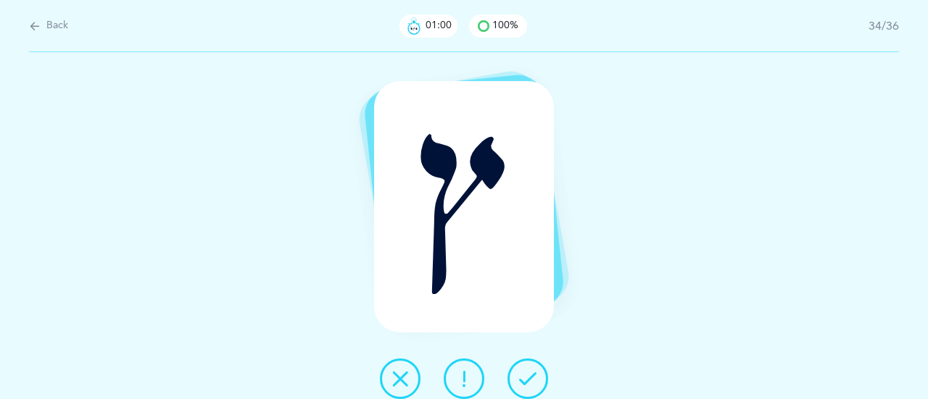
click at [529, 378] on icon at bounding box center [527, 378] width 17 height 17
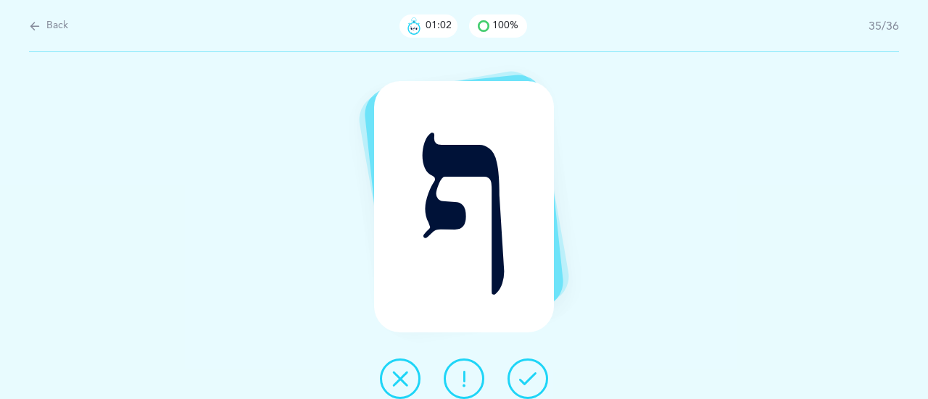
click at [529, 378] on icon at bounding box center [527, 378] width 17 height 17
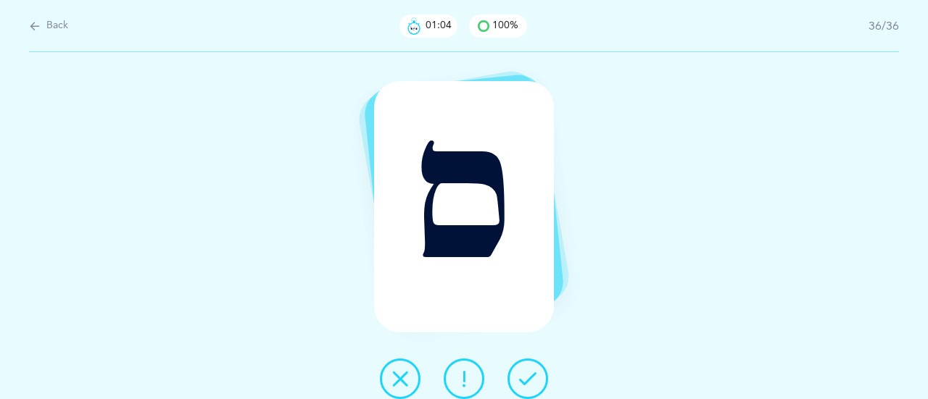
click at [529, 378] on icon at bounding box center [527, 378] width 17 height 17
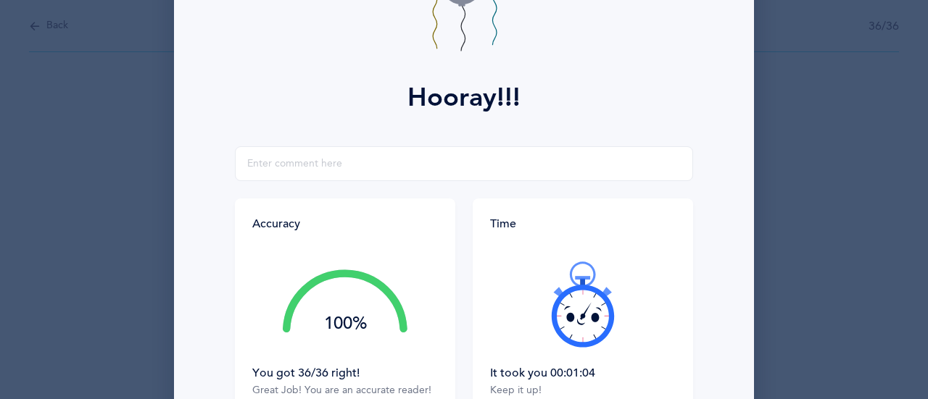
scroll to position [145, 0]
